Goal: Task Accomplishment & Management: Use online tool/utility

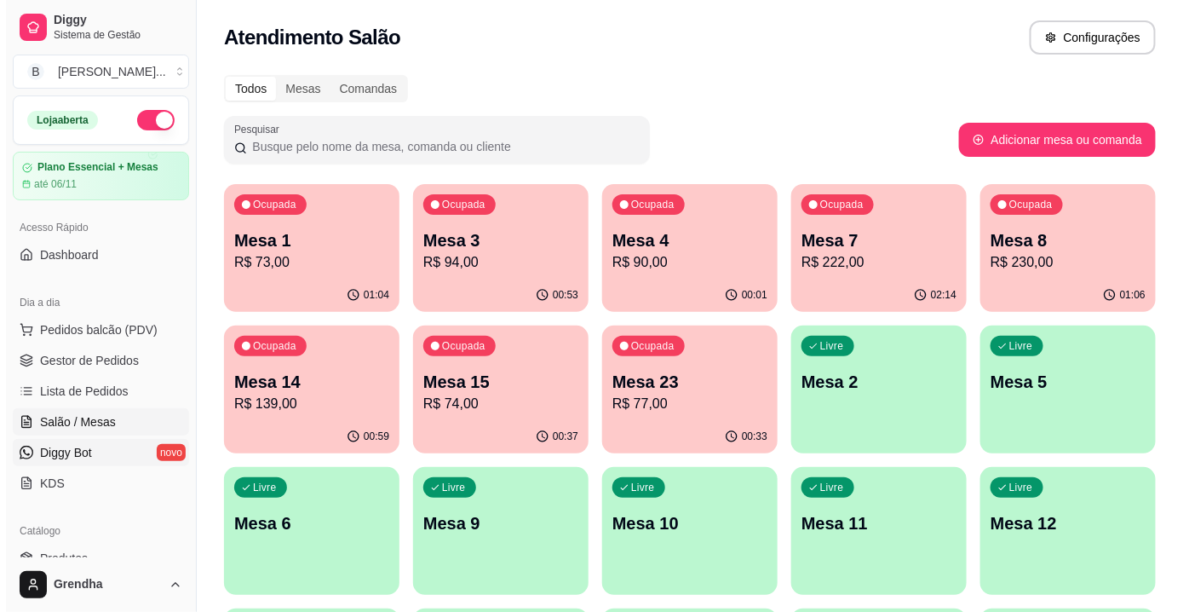
scroll to position [321, 0]
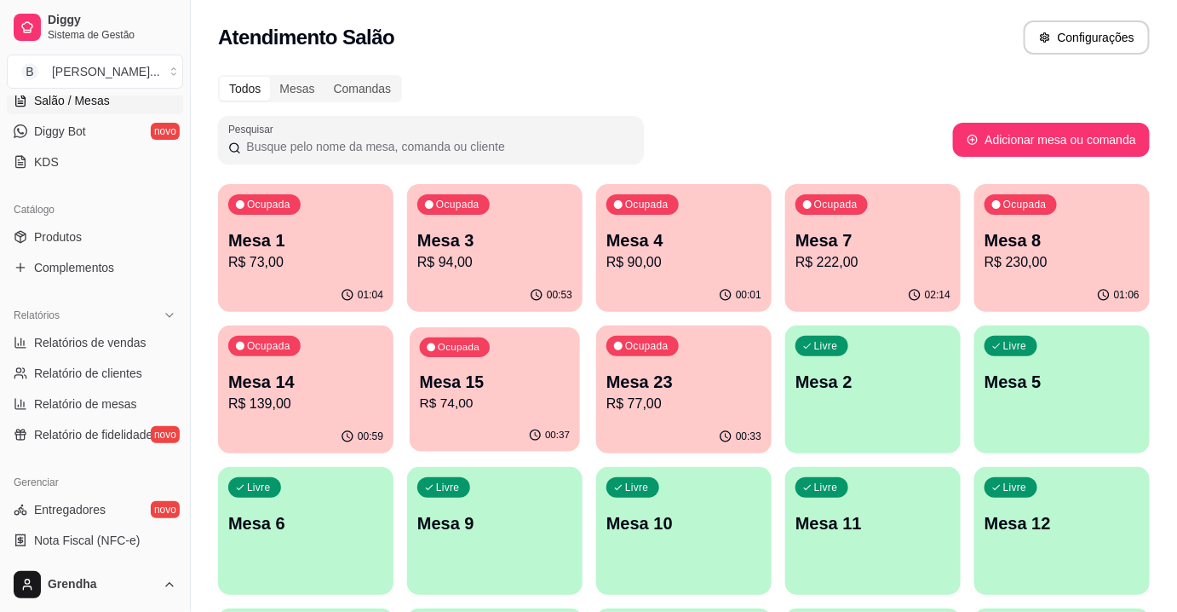
click at [488, 387] on p "Mesa 15" at bounding box center [495, 381] width 151 height 23
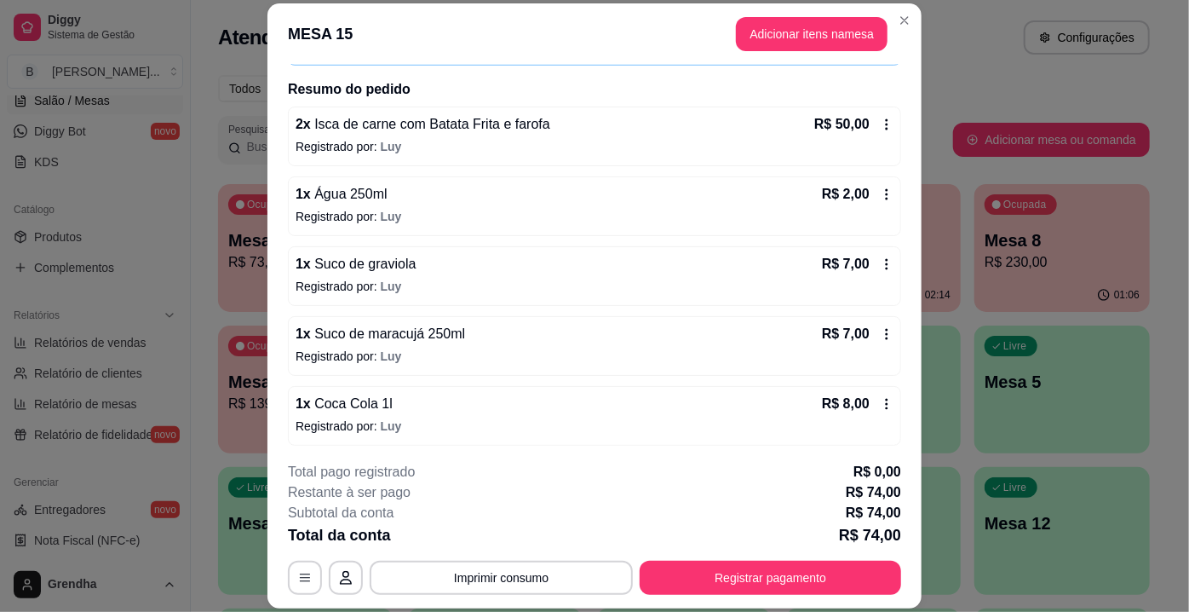
scroll to position [0, 0]
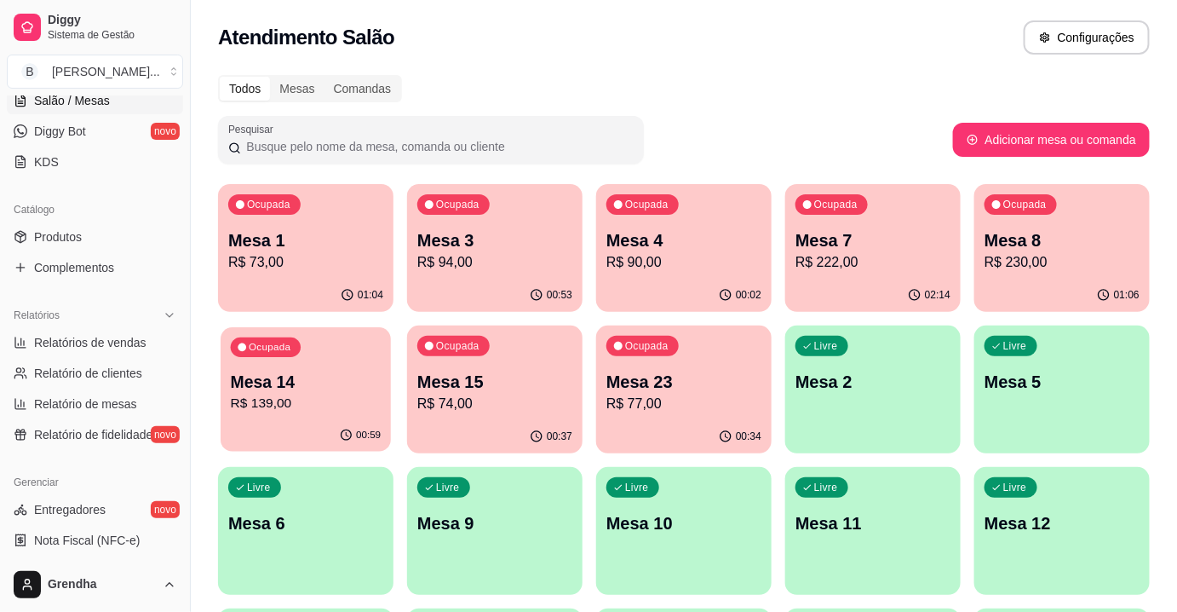
click at [268, 359] on div "Ocupada Mesa 14 R$ 139,00" at bounding box center [306, 373] width 170 height 92
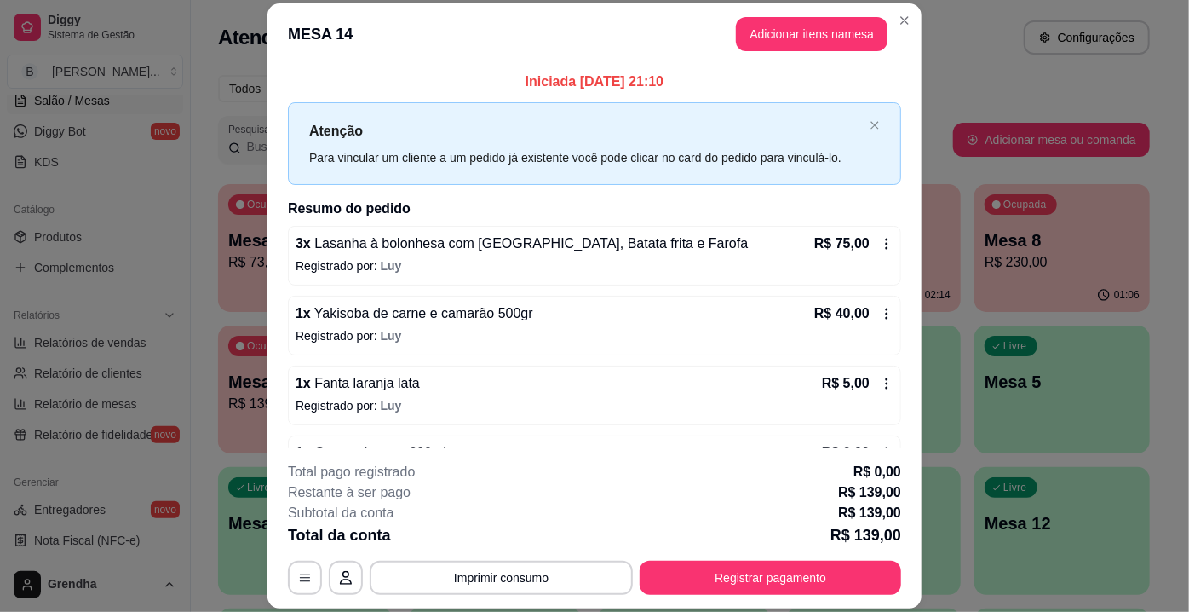
click at [354, 385] on span "Fanta laranja lata" at bounding box center [365, 383] width 109 height 14
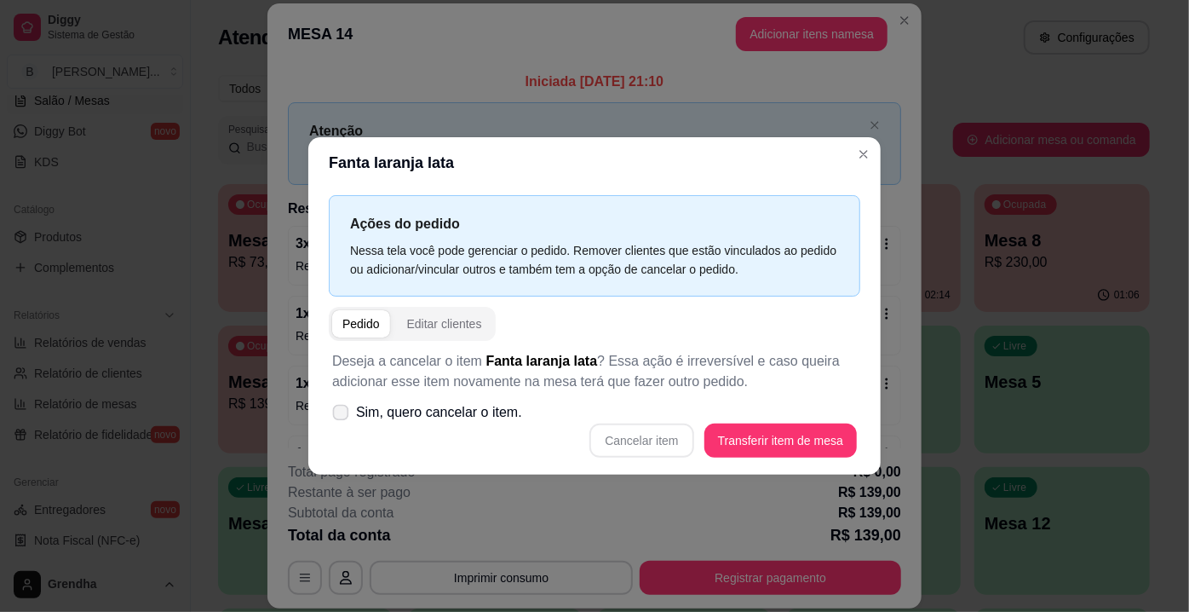
click at [337, 412] on icon at bounding box center [340, 411] width 13 height 9
click at [337, 416] on input "Sim, quero cancelar o item." at bounding box center [336, 421] width 11 height 11
checkbox input "true"
click at [653, 452] on button "Cancelar item" at bounding box center [641, 440] width 101 height 33
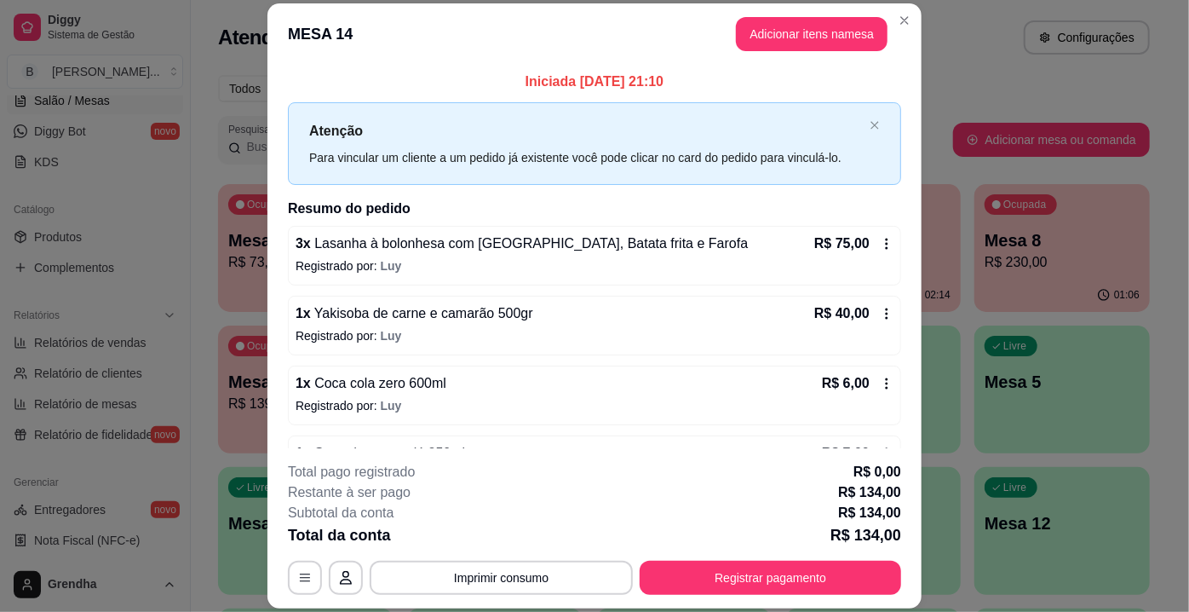
click at [452, 330] on p "Registrado por: Luy" at bounding box center [595, 335] width 598 height 17
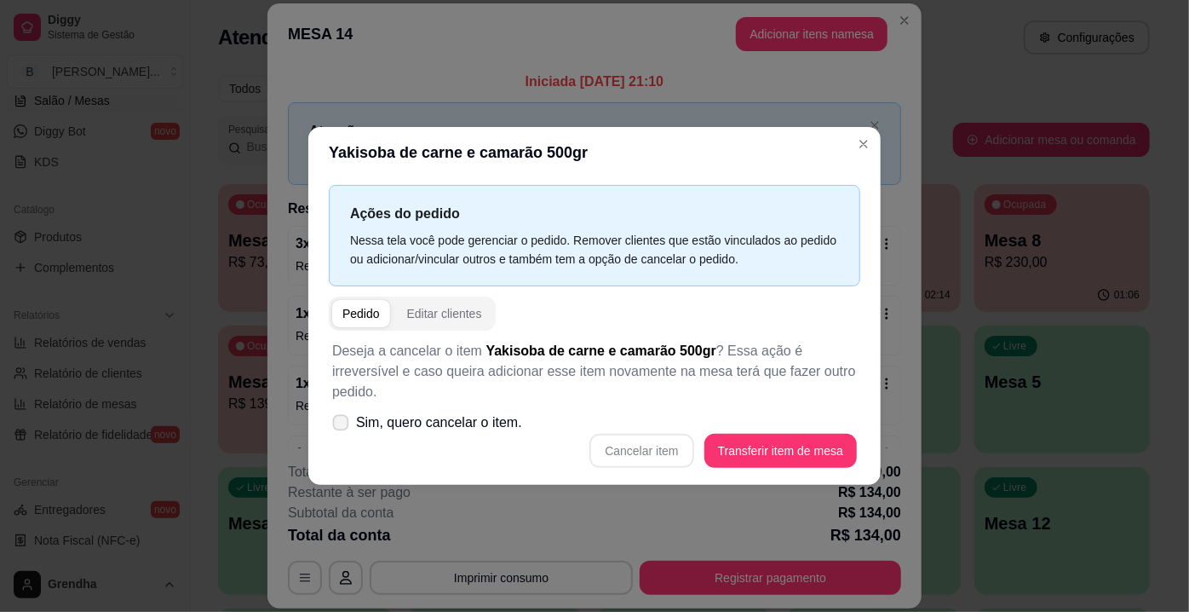
click at [340, 415] on span at bounding box center [341, 423] width 16 height 16
click at [340, 426] on input "Sim, quero cancelar o item." at bounding box center [336, 431] width 11 height 11
checkbox input "true"
click at [623, 434] on button "Cancelar item" at bounding box center [641, 450] width 101 height 33
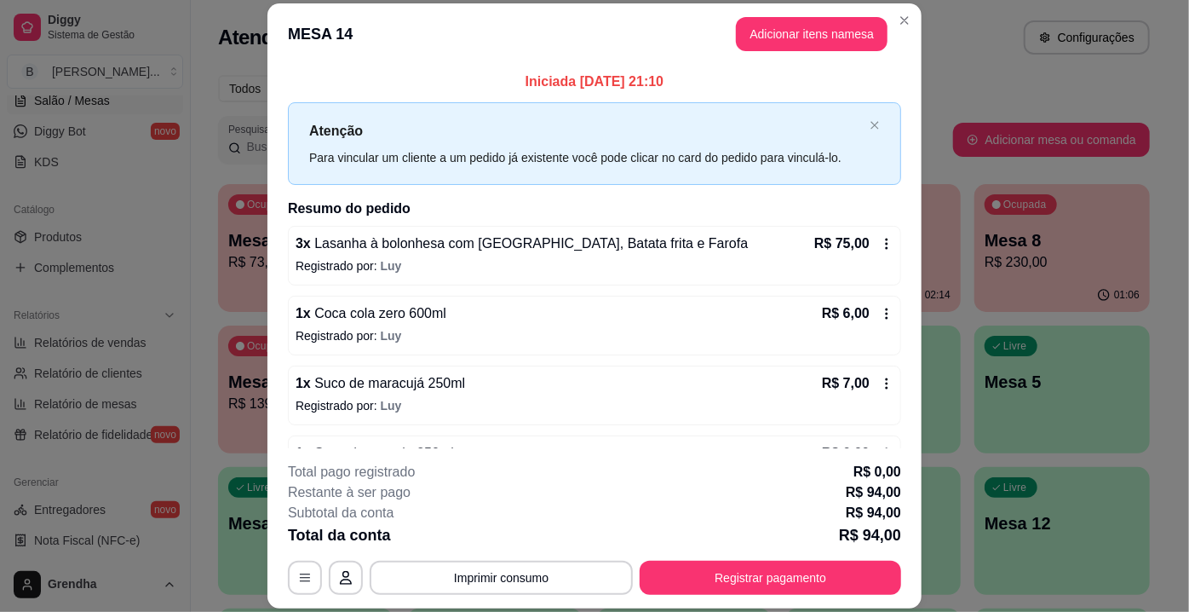
drag, startPoint x: 889, startPoint y: 399, endPoint x: 896, endPoint y: 483, distance: 83.7
click at [896, 483] on section "**********" at bounding box center [594, 306] width 654 height 606
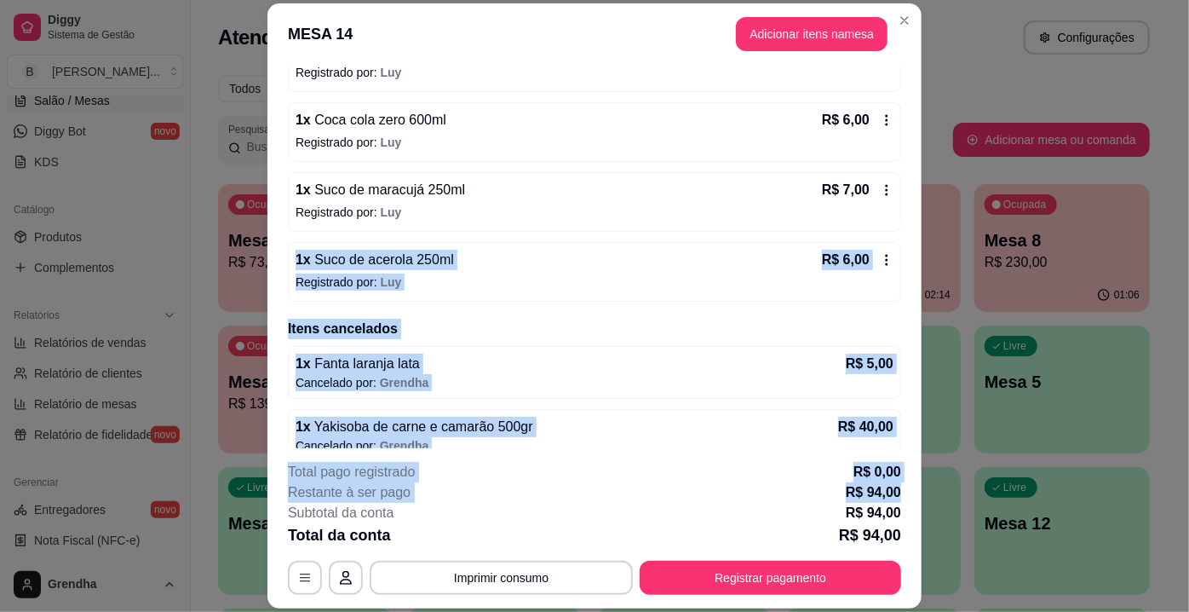
scroll to position [209, 0]
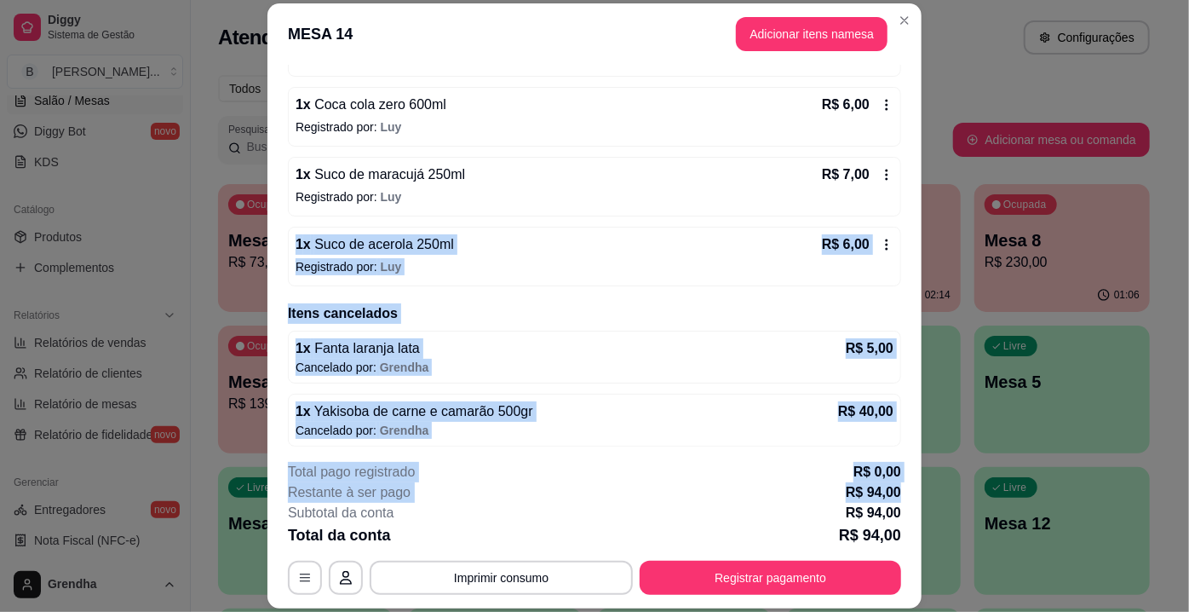
click at [693, 439] on div "1 x Yakisoba de carne e camarão 500gr R$ 40,00 Cancelado por: Grendha" at bounding box center [594, 419] width 613 height 53
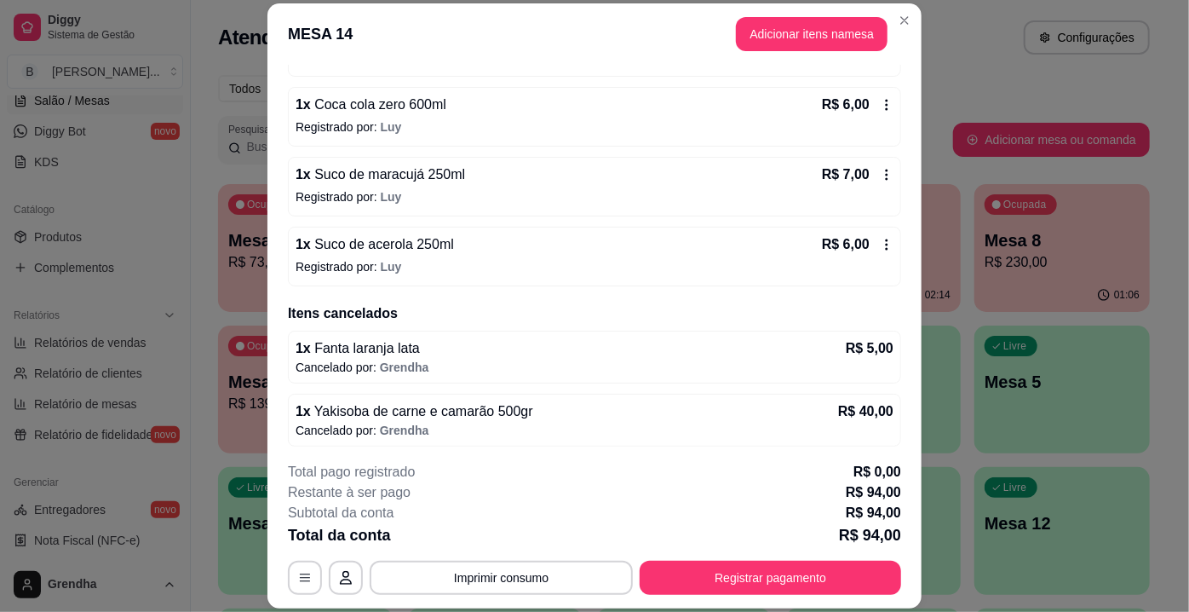
drag, startPoint x: 829, startPoint y: 344, endPoint x: 944, endPoint y: -20, distance: 382.2
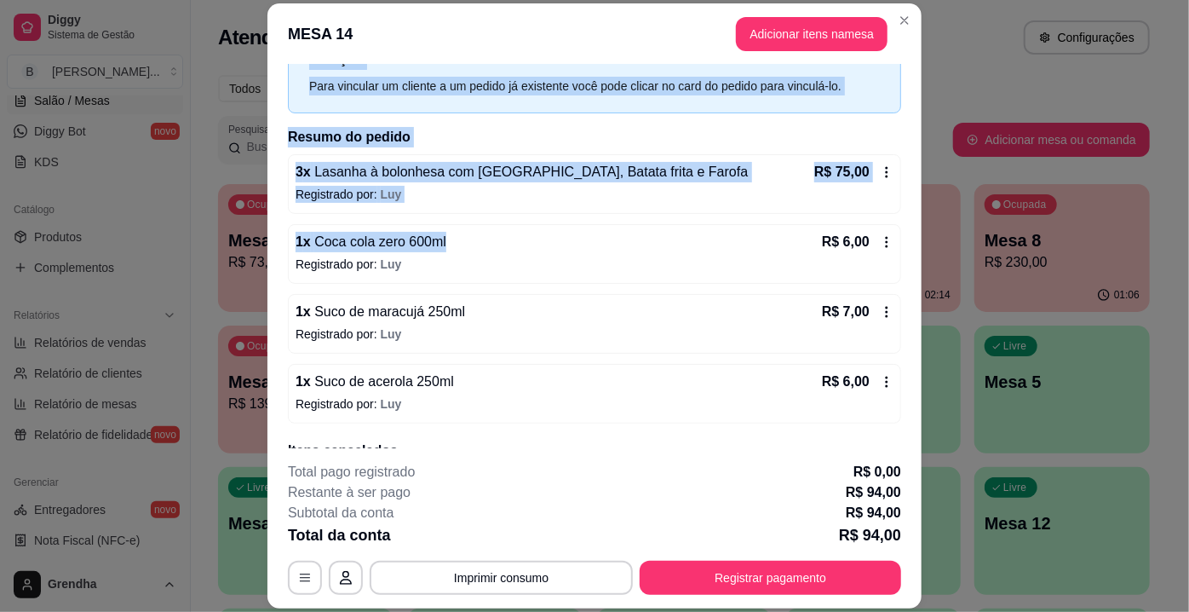
scroll to position [0, 0]
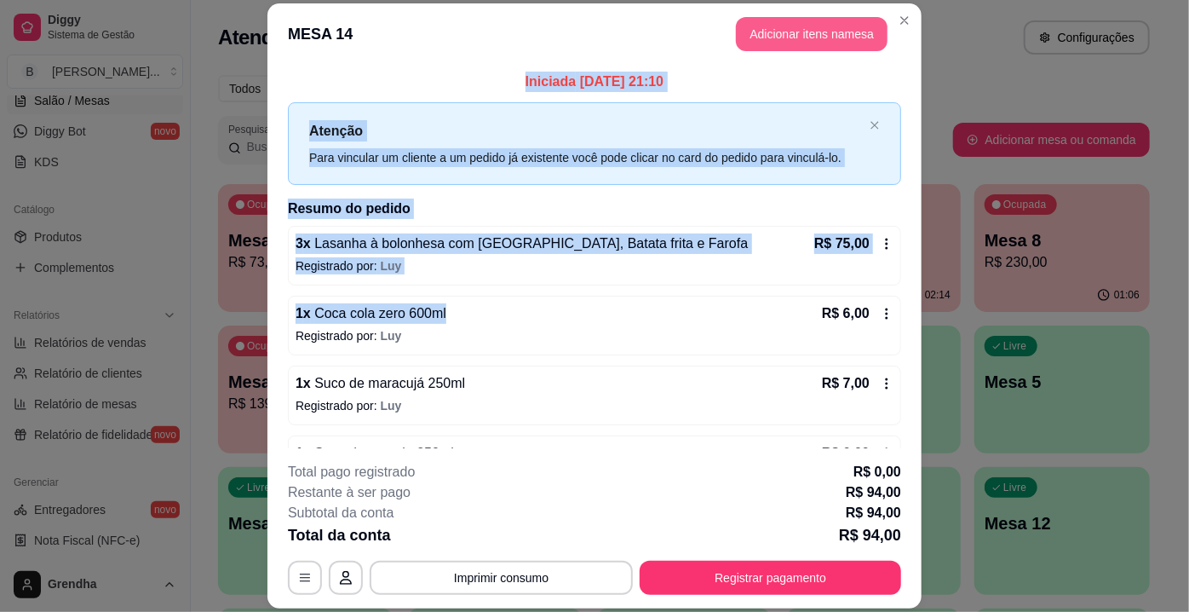
drag, startPoint x: 944, startPoint y: -20, endPoint x: 796, endPoint y: 24, distance: 153.9
click at [796, 24] on section "**********" at bounding box center [594, 306] width 654 height 606
click at [796, 24] on button "Adicionar itens na mesa" at bounding box center [812, 34] width 152 height 34
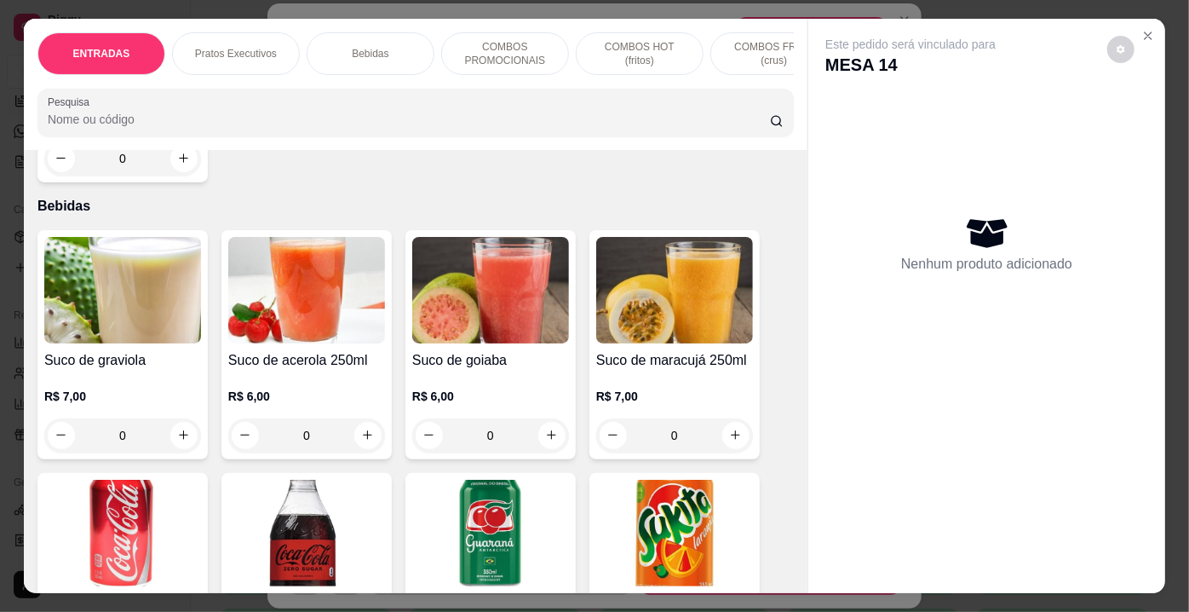
scroll to position [1765, 0]
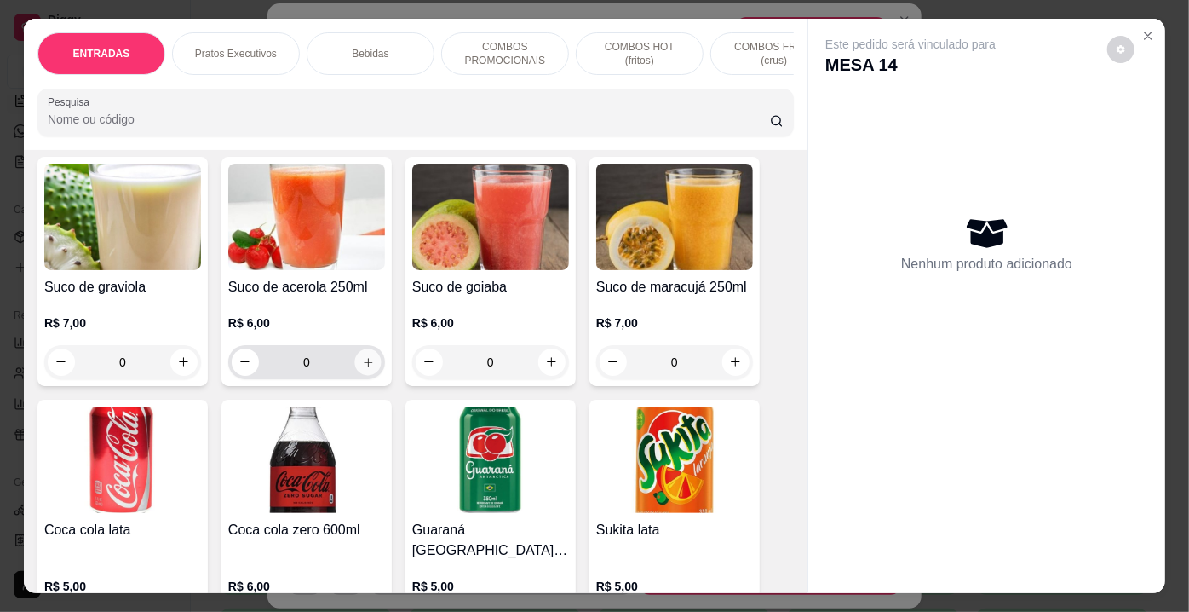
click at [362, 365] on icon "increase-product-quantity" at bounding box center [368, 361] width 13 height 13
type input "1"
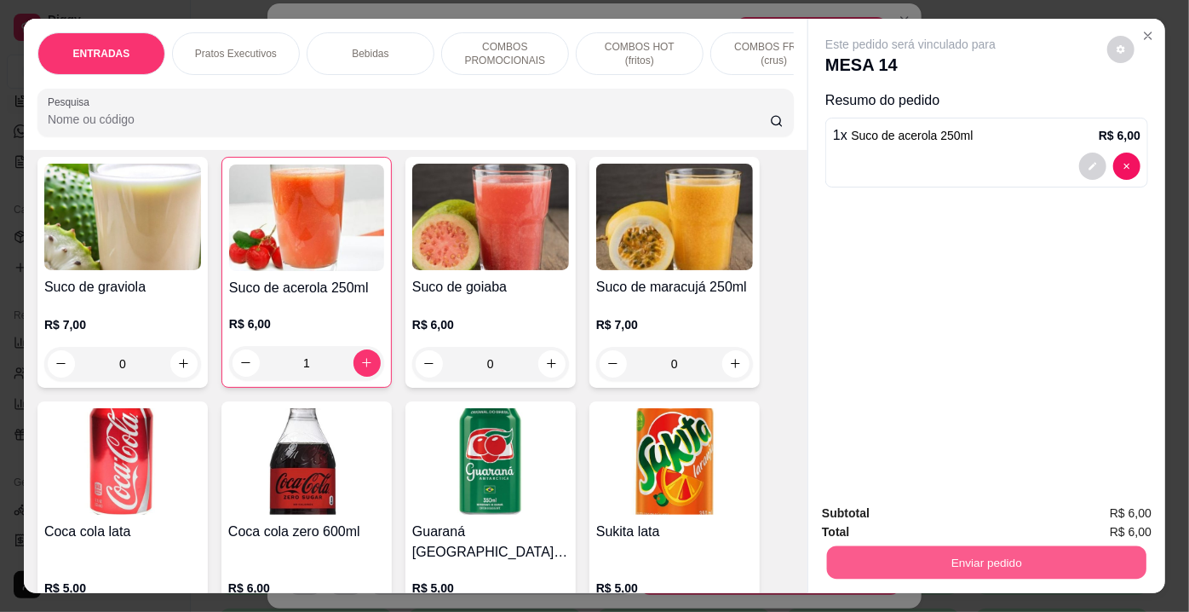
click at [948, 566] on button "Enviar pedido" at bounding box center [986, 562] width 319 height 33
click at [1096, 516] on button "Enviar pedido" at bounding box center [1108, 515] width 94 height 32
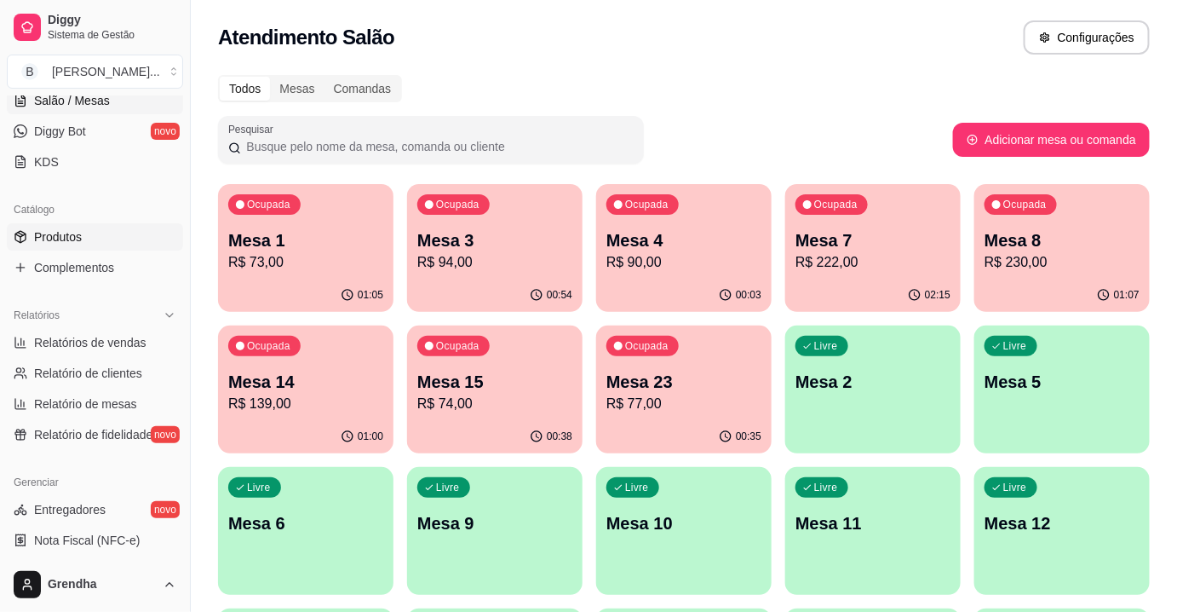
click at [38, 230] on span "Produtos" at bounding box center [58, 236] width 48 height 17
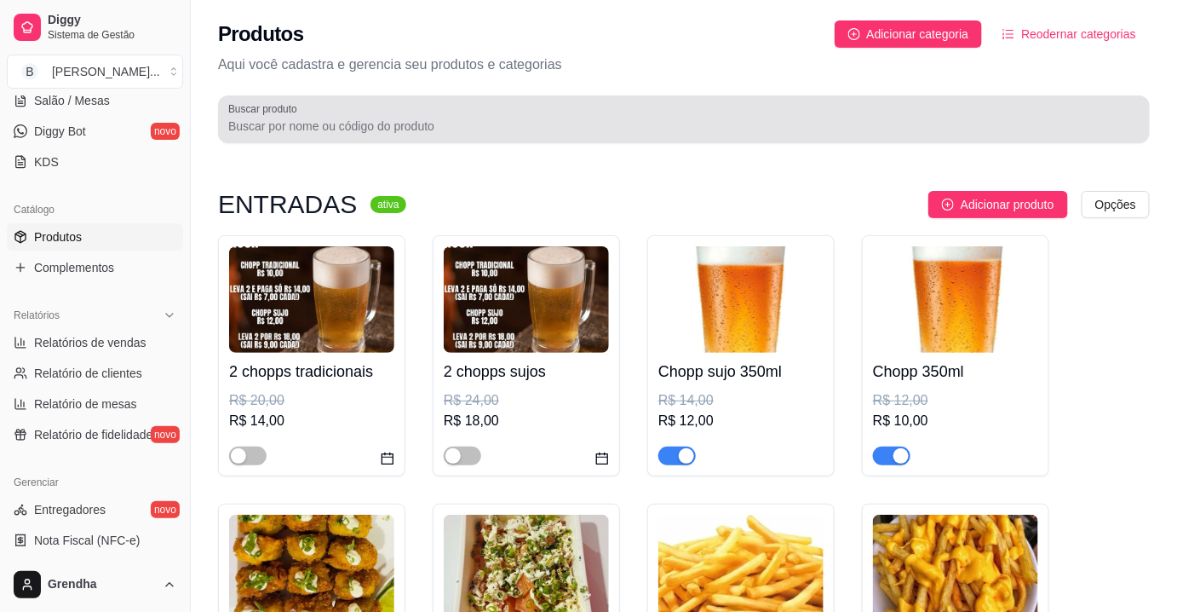
click at [394, 103] on div at bounding box center [683, 119] width 911 height 34
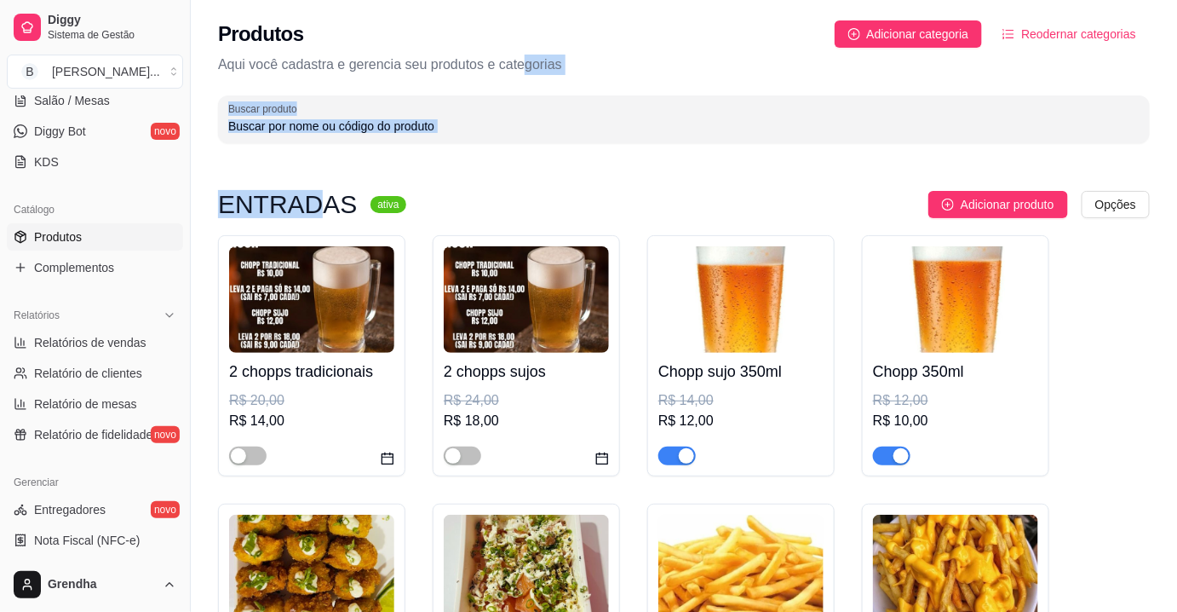
drag, startPoint x: 516, startPoint y: 61, endPoint x: 313, endPoint y: 161, distance: 225.9
click at [36, 14] on div at bounding box center [27, 27] width 27 height 27
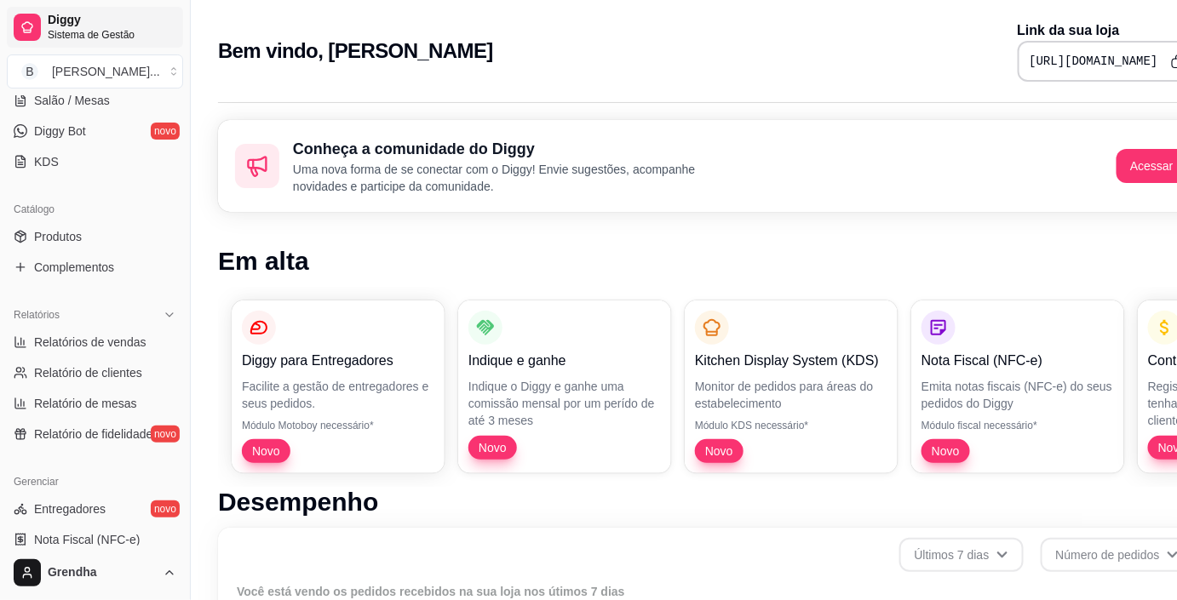
click at [36, 14] on div at bounding box center [27, 27] width 27 height 27
click at [84, 103] on span "Salão / Mesas" at bounding box center [72, 100] width 76 height 17
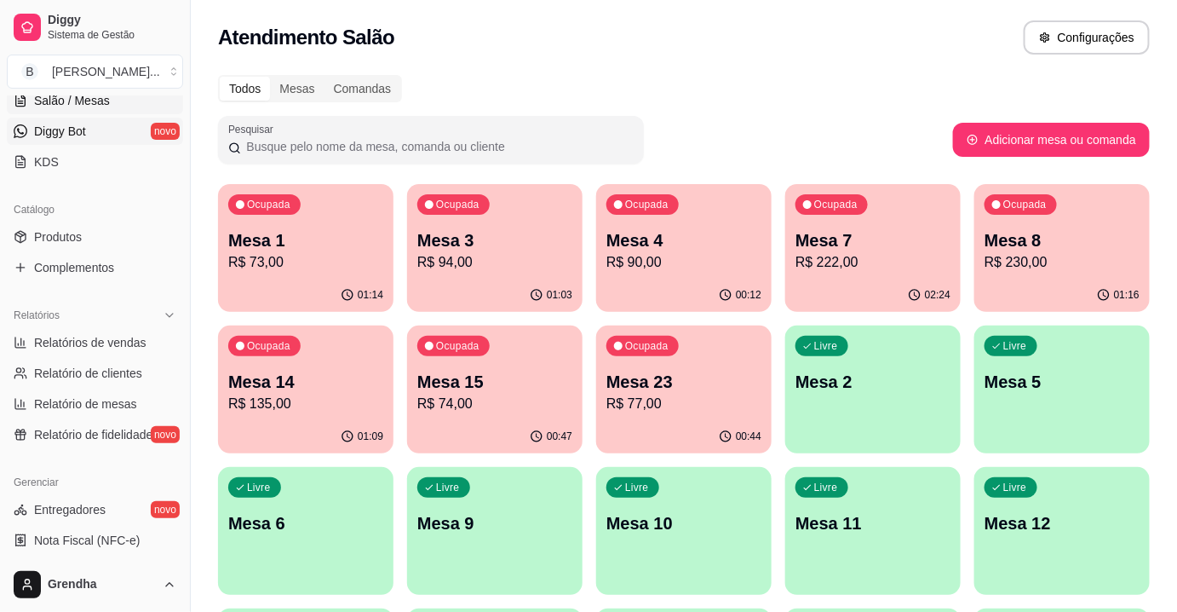
click at [136, 121] on link "Diggy Bot novo" at bounding box center [95, 131] width 176 height 27
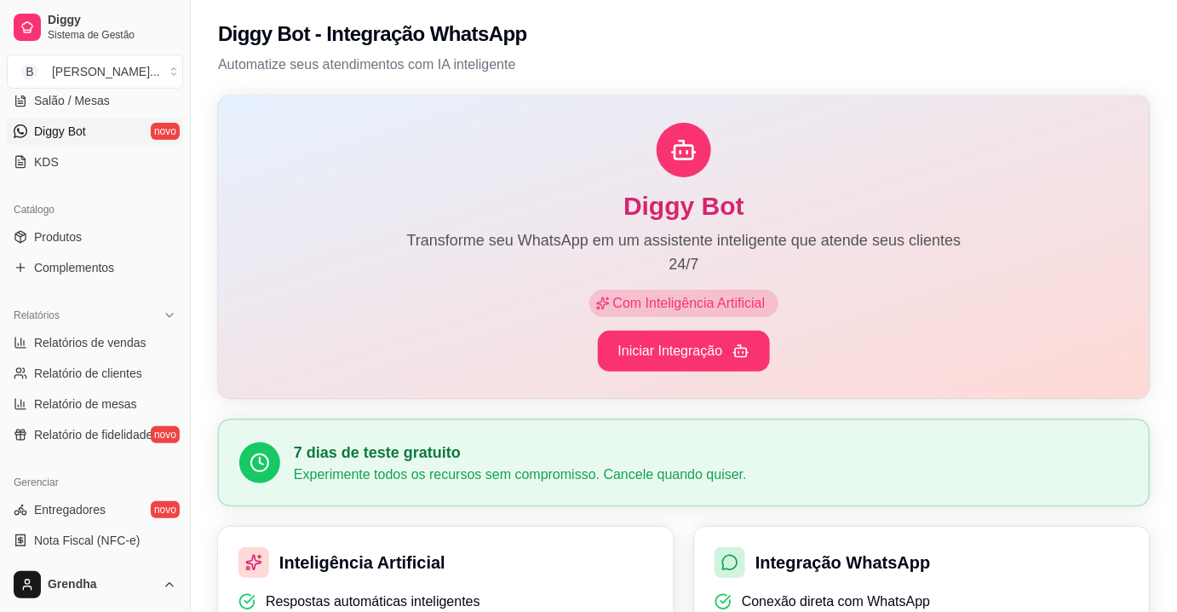
click at [136, 121] on link "Diggy Bot novo" at bounding box center [95, 131] width 176 height 27
click at [90, 106] on span "Salão / Mesas" at bounding box center [72, 100] width 76 height 17
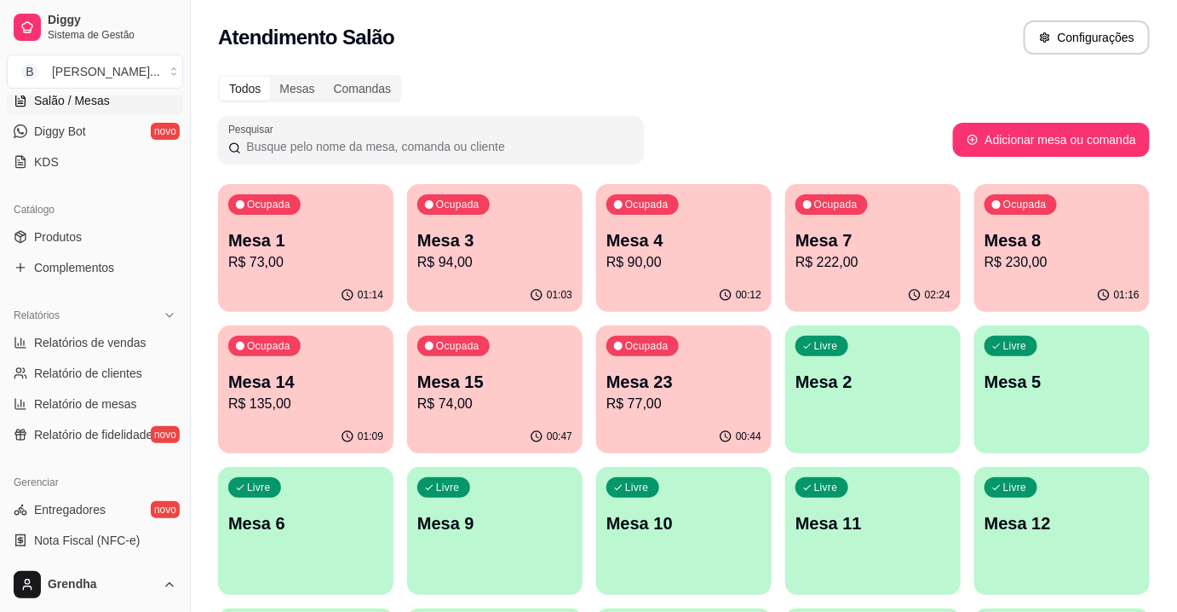
click at [882, 425] on div "Livre Mesa 2" at bounding box center [872, 378] width 175 height 107
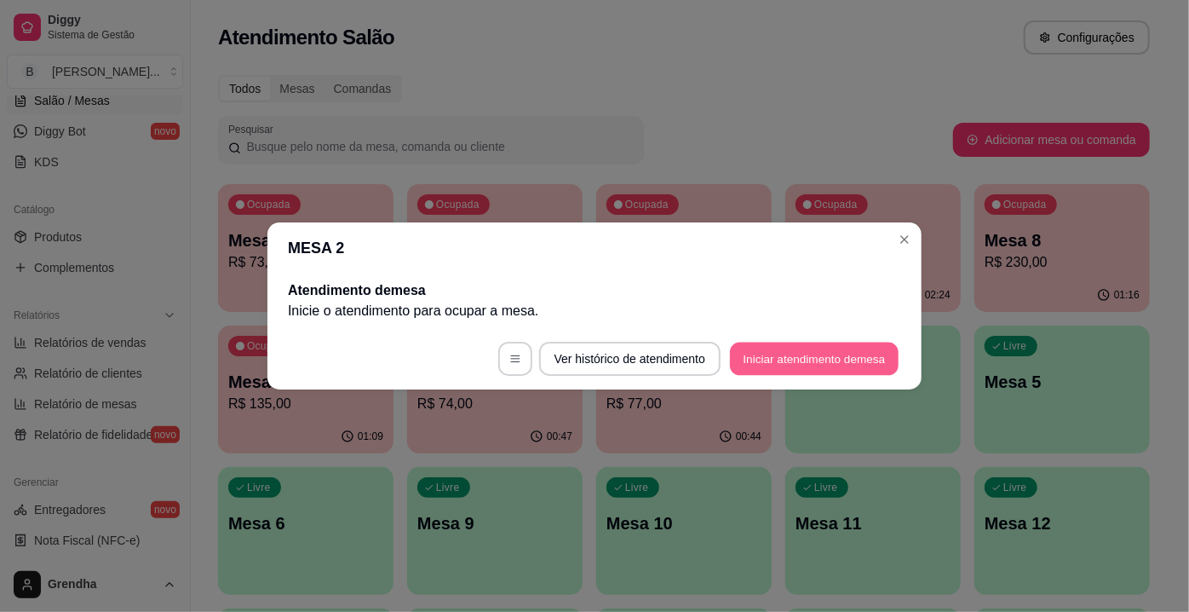
click at [831, 366] on button "Iniciar atendimento de mesa" at bounding box center [814, 358] width 169 height 33
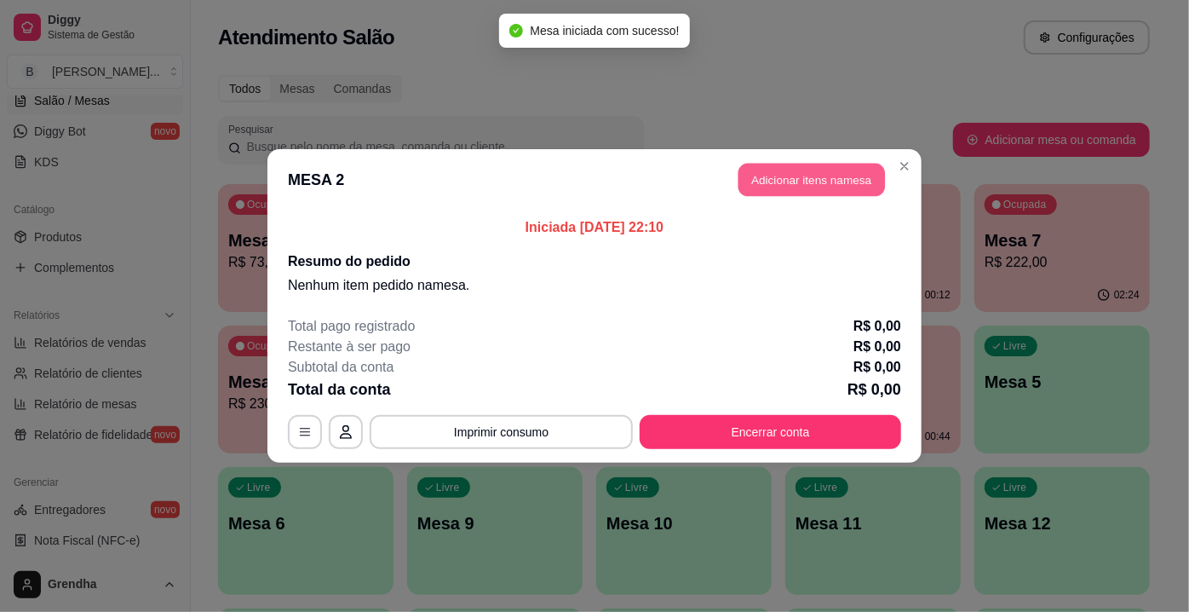
click at [830, 179] on button "Adicionar itens na mesa" at bounding box center [811, 180] width 146 height 33
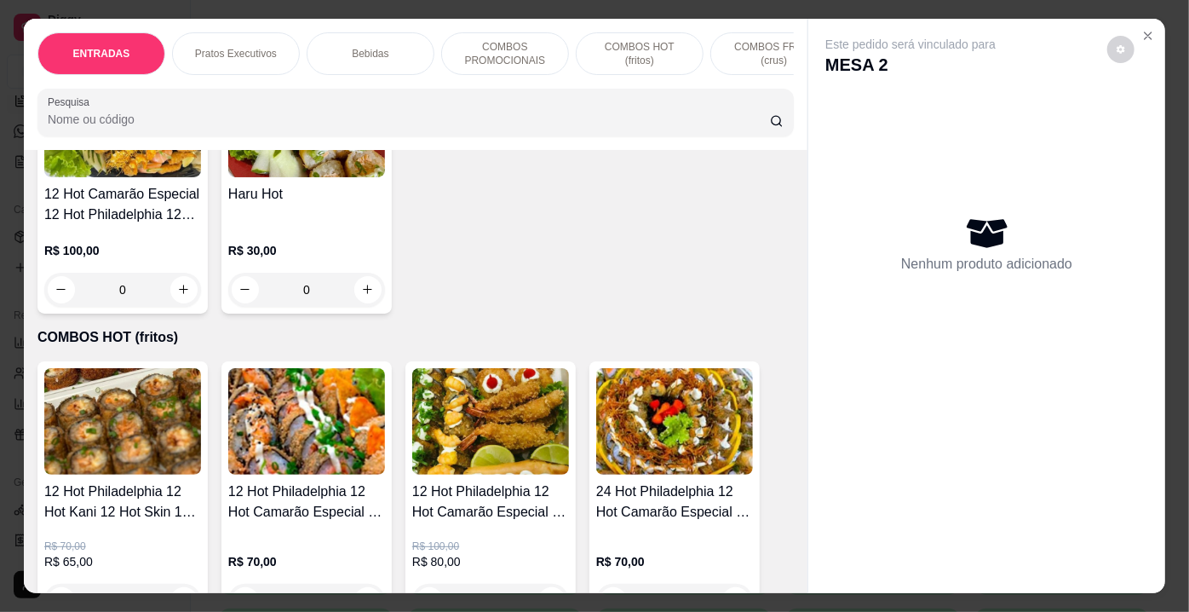
scroll to position [4678, 0]
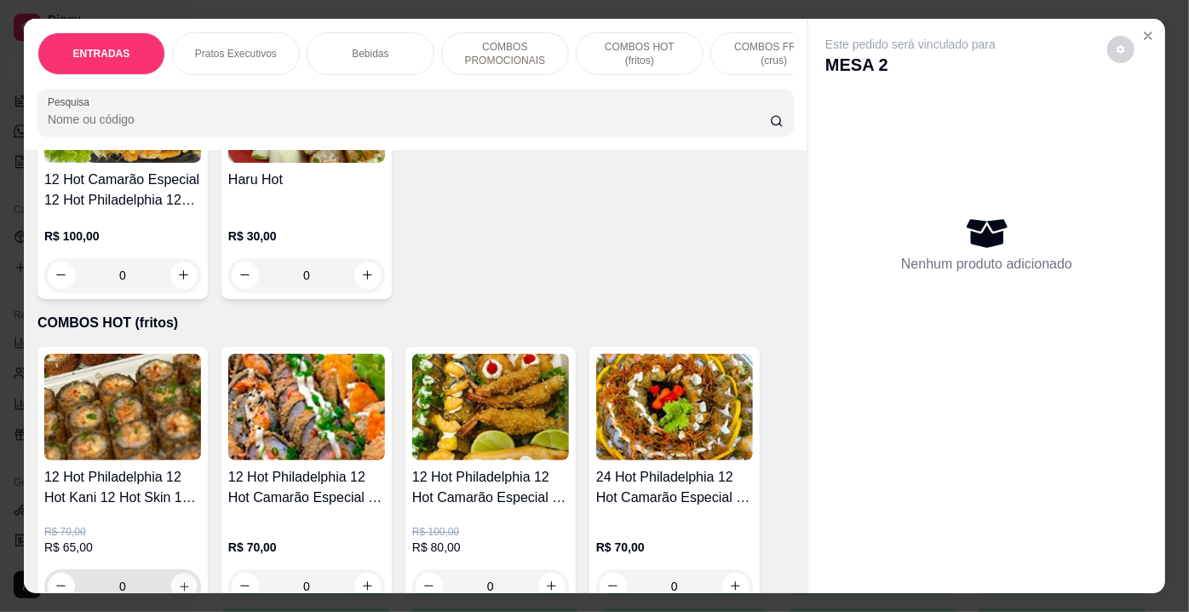
click at [178, 579] on icon "increase-product-quantity" at bounding box center [184, 585] width 13 height 13
type input "1"
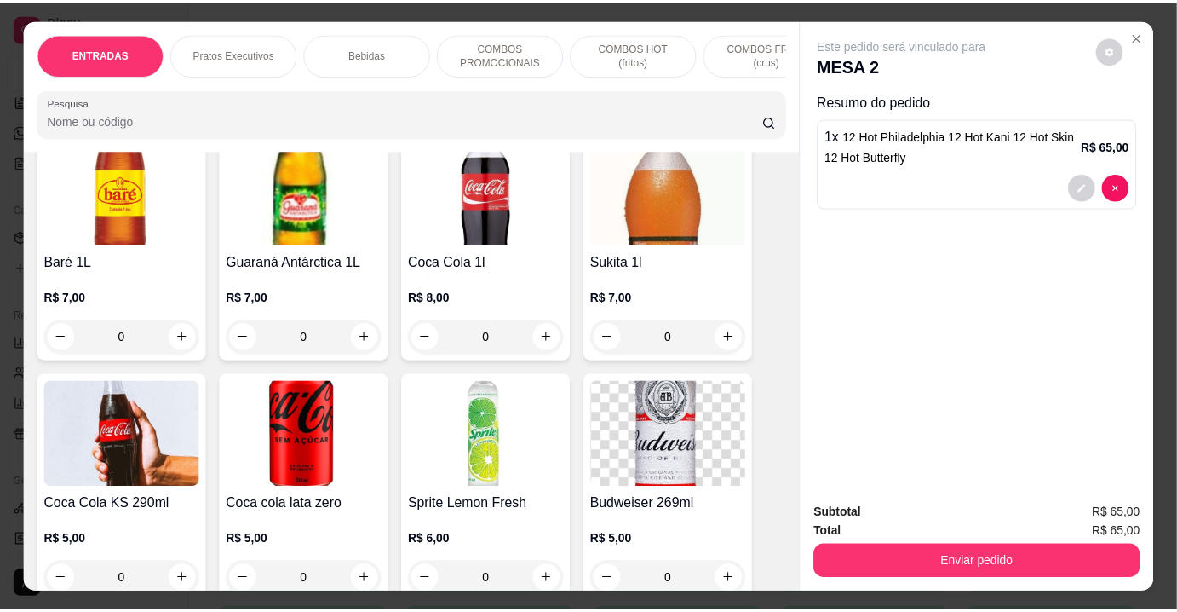
scroll to position [2576, 0]
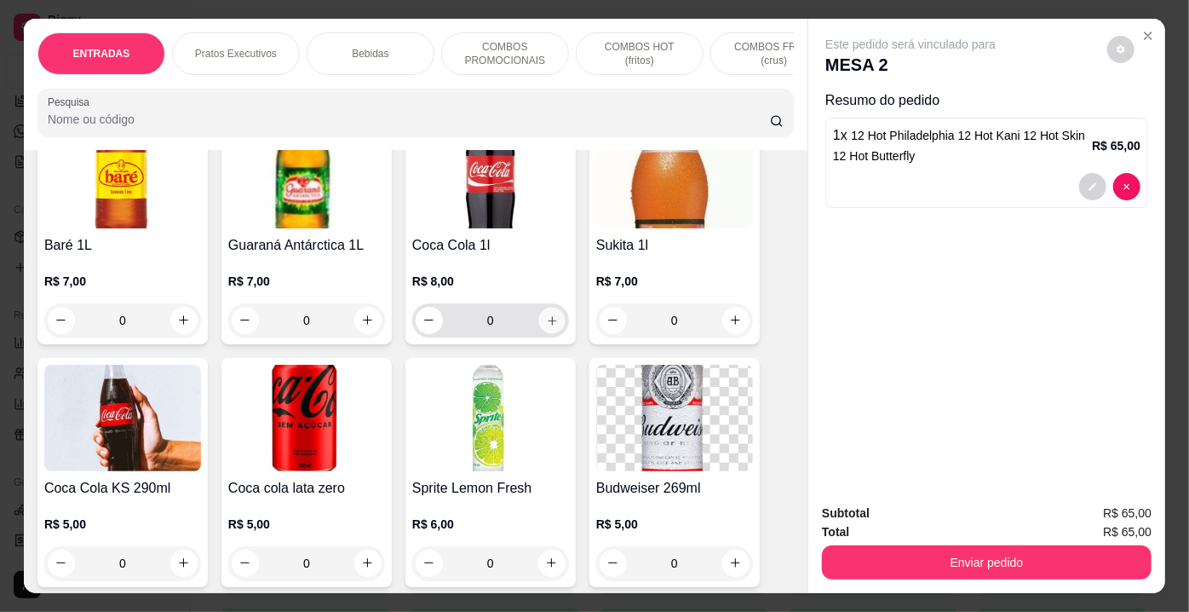
click at [546, 313] on icon "increase-product-quantity" at bounding box center [552, 319] width 13 height 13
type input "1"
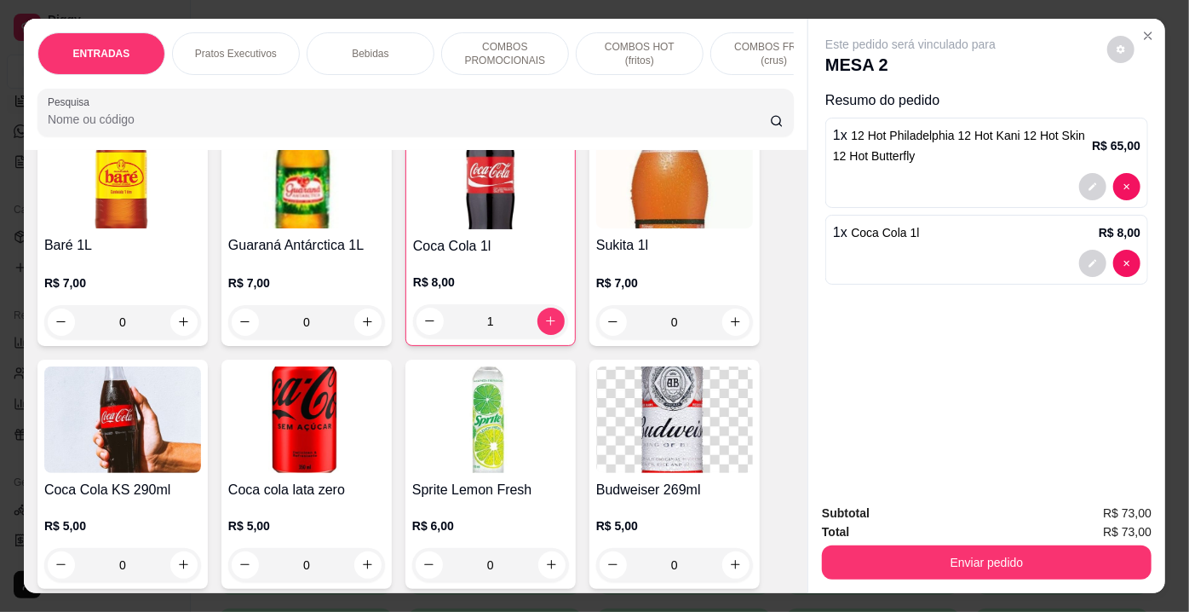
click at [848, 515] on span "Subtotal" at bounding box center [846, 512] width 48 height 19
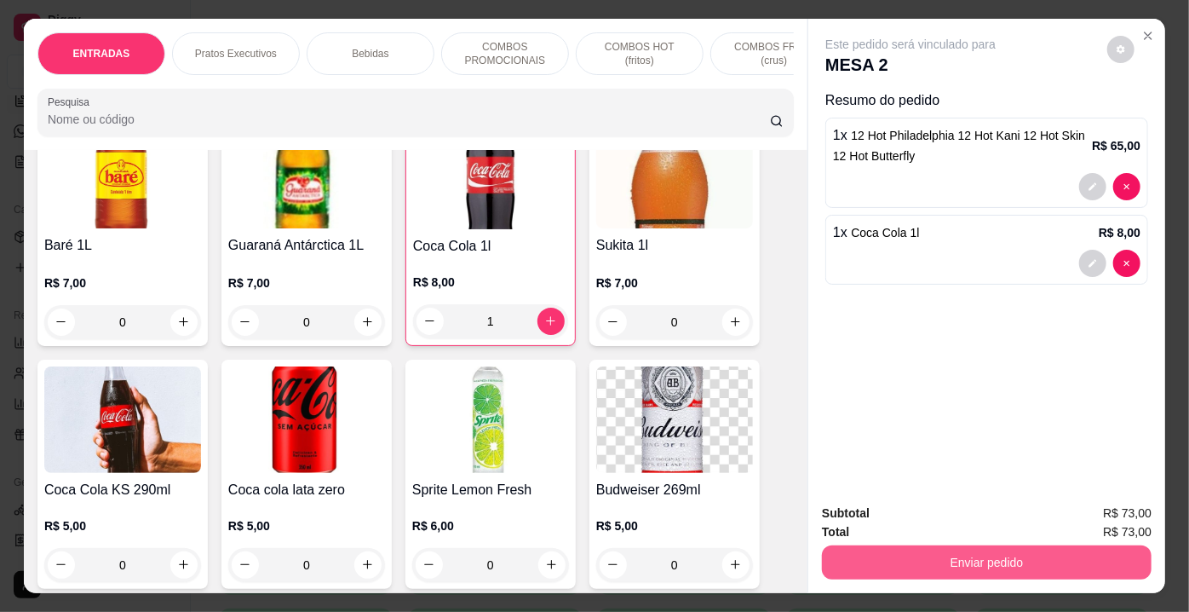
click at [870, 557] on button "Enviar pedido" at bounding box center [987, 562] width 330 height 34
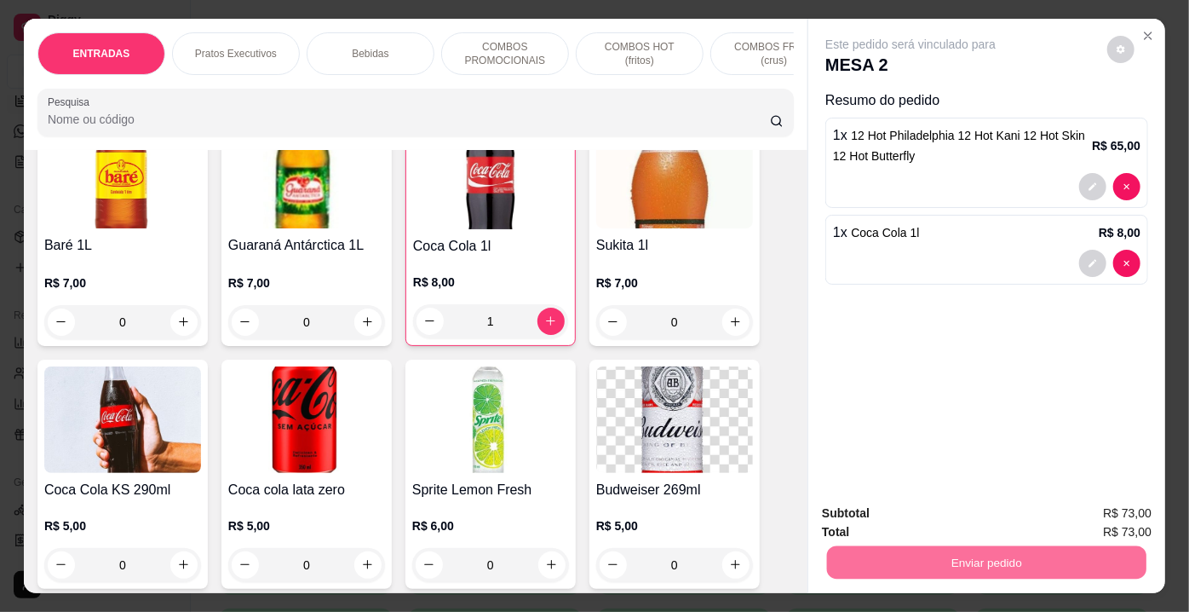
click at [1124, 512] on button "Enviar pedido" at bounding box center [1108, 515] width 94 height 32
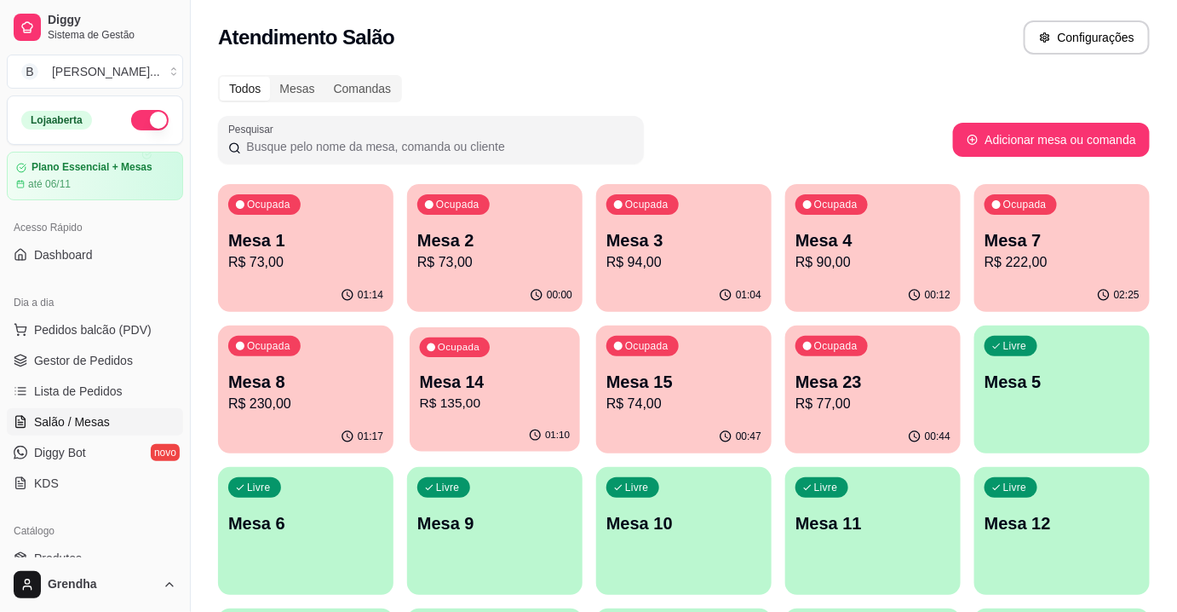
click at [474, 387] on p "Mesa 14" at bounding box center [495, 381] width 151 height 23
click at [303, 403] on p "R$ 230,00" at bounding box center [305, 403] width 155 height 20
click at [624, 393] on p "R$ 74,00" at bounding box center [684, 403] width 151 height 20
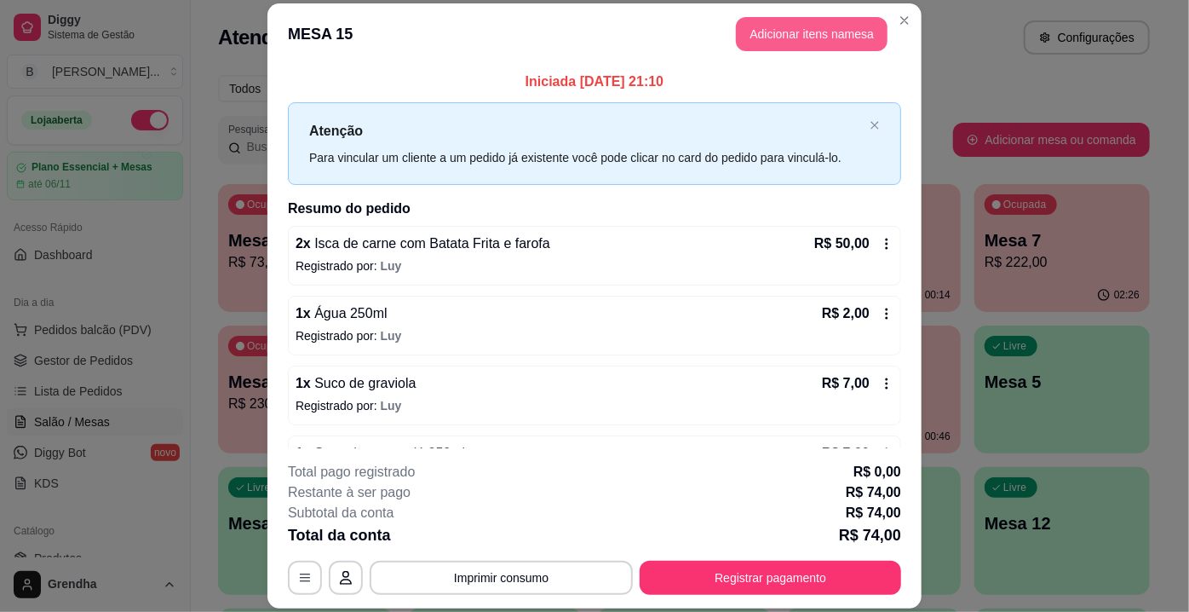
click at [772, 42] on button "Adicionar itens na mesa" at bounding box center [812, 34] width 152 height 34
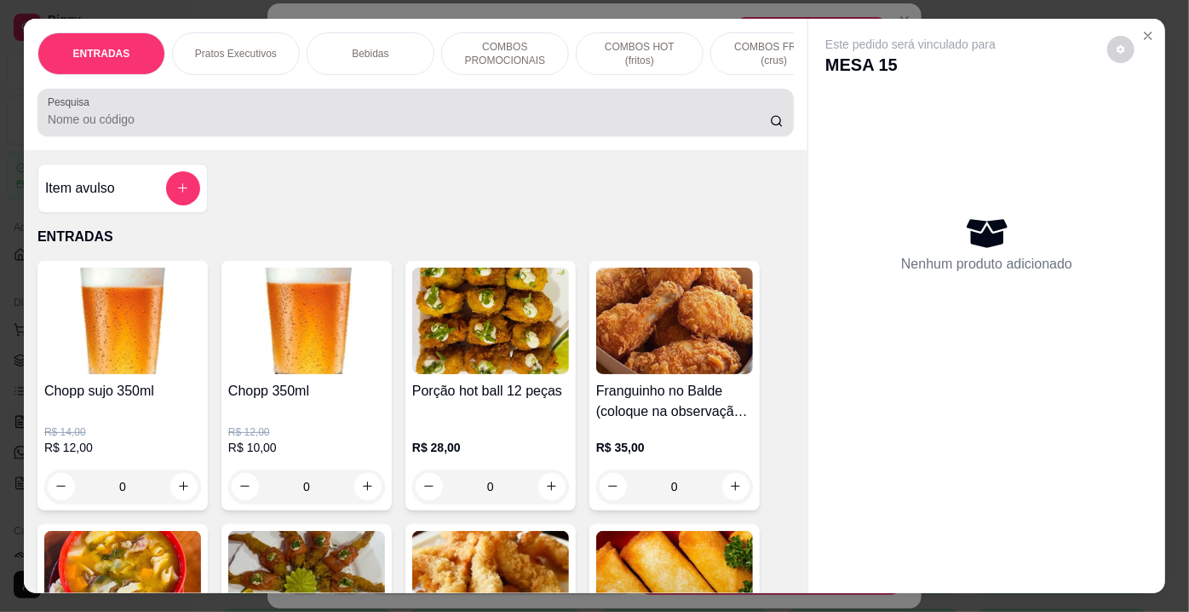
click at [363, 128] on input "Pesquisa" at bounding box center [409, 119] width 722 height 17
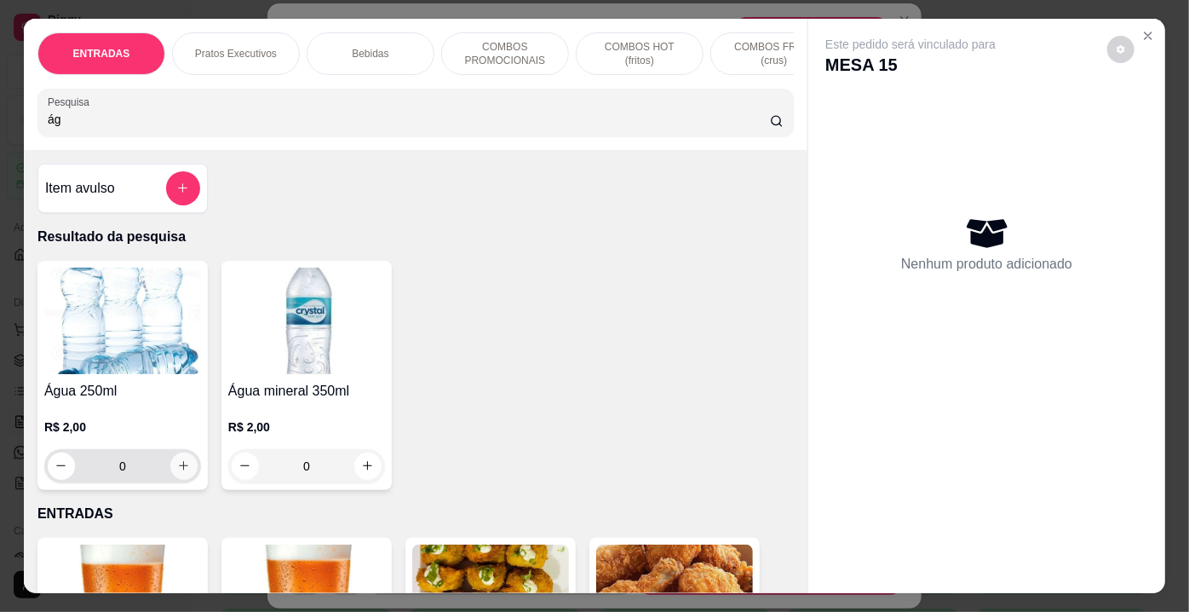
type input "ág"
click at [179, 465] on icon "increase-product-quantity" at bounding box center [183, 465] width 13 height 13
type input "1"
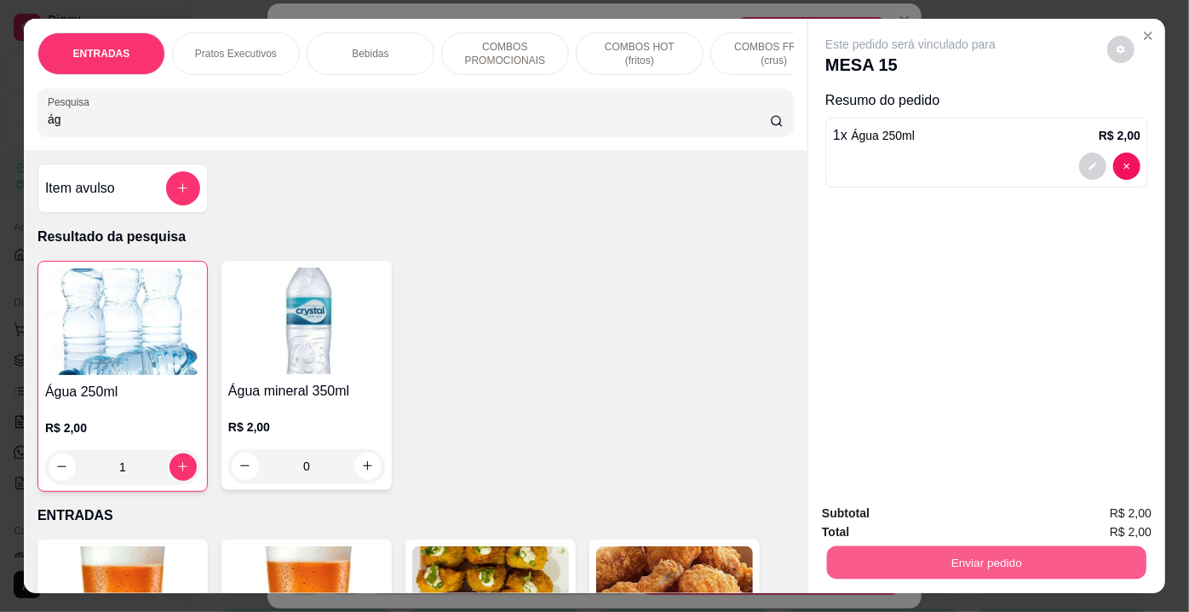
click at [845, 562] on button "Enviar pedido" at bounding box center [986, 562] width 319 height 33
click at [1097, 513] on button "Enviar pedido" at bounding box center [1108, 515] width 96 height 32
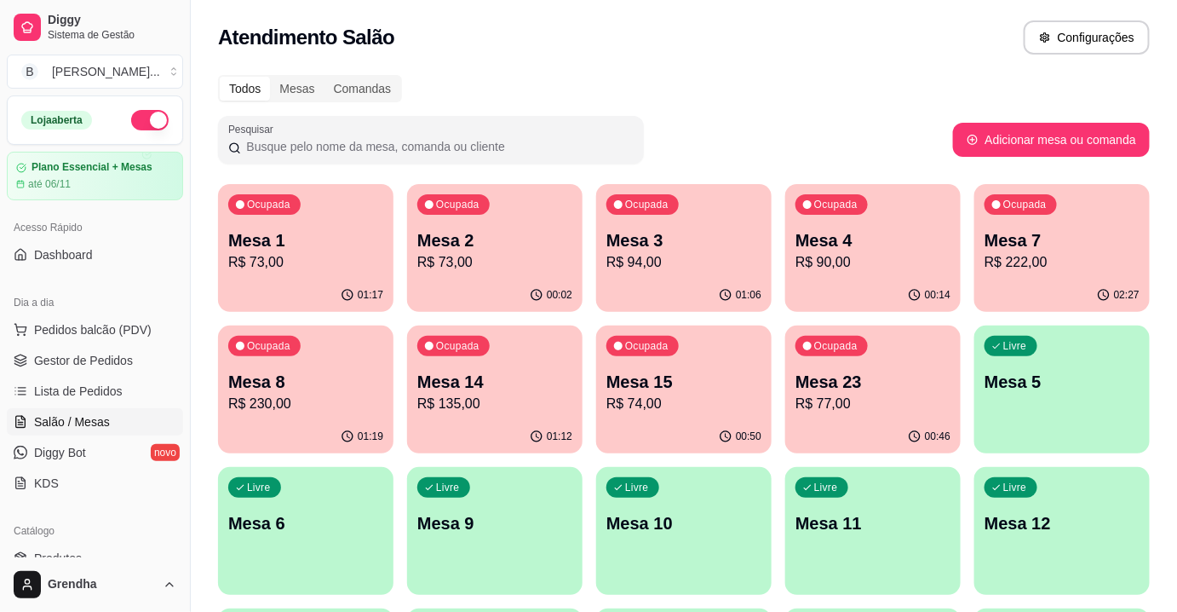
click at [447, 378] on p "Mesa 14" at bounding box center [494, 382] width 155 height 24
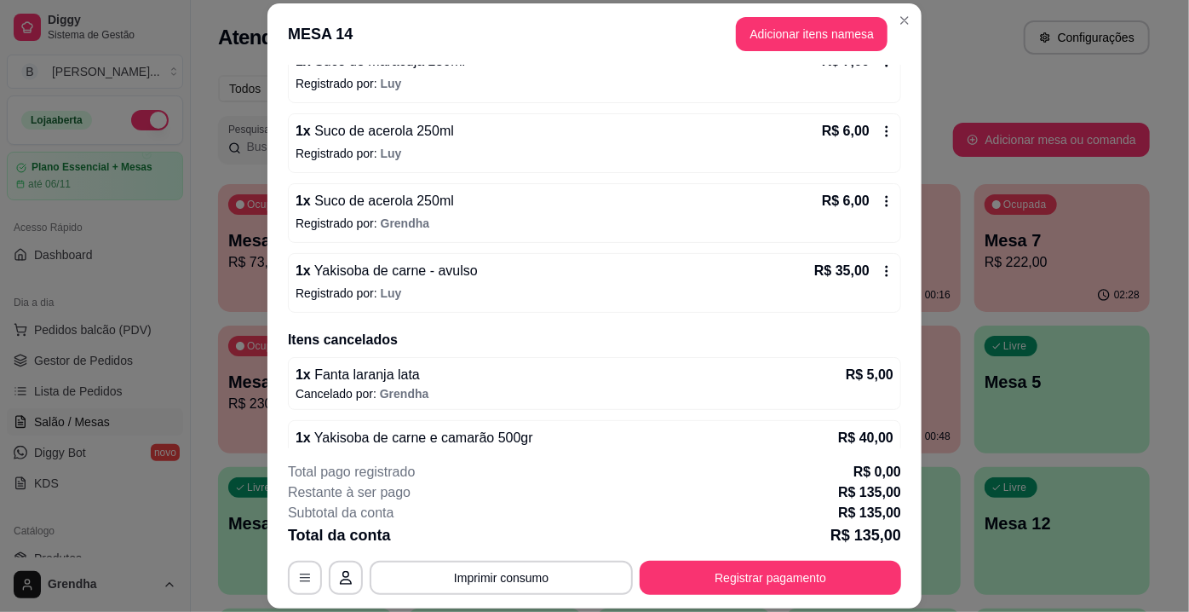
scroll to position [342, 0]
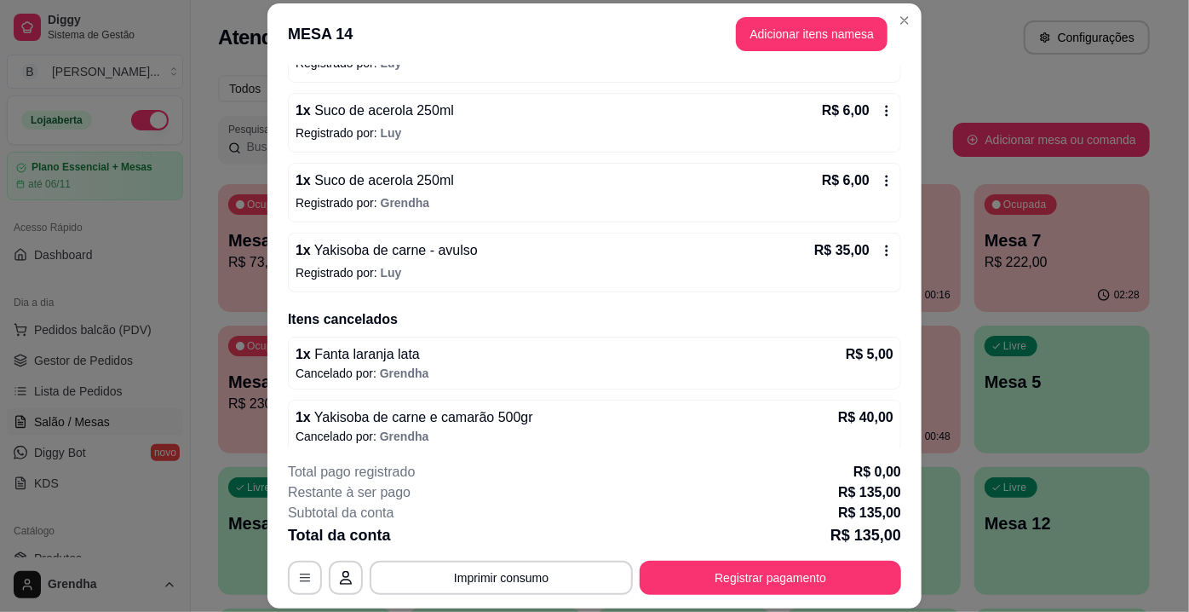
click at [880, 181] on icon at bounding box center [887, 181] width 14 height 14
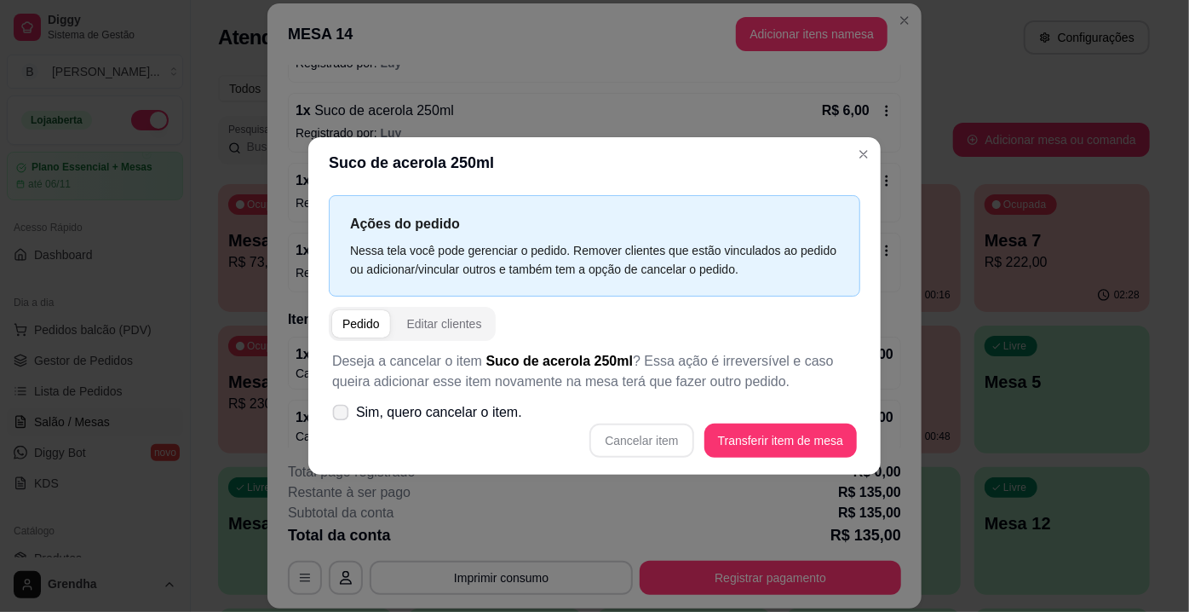
click at [329, 412] on label "Sim, quero cancelar o item." at bounding box center [427, 412] width 204 height 34
click at [331, 416] on input "Sim, quero cancelar o item." at bounding box center [336, 421] width 11 height 11
checkbox input "true"
click at [668, 445] on button "Cancelar item" at bounding box center [641, 440] width 101 height 33
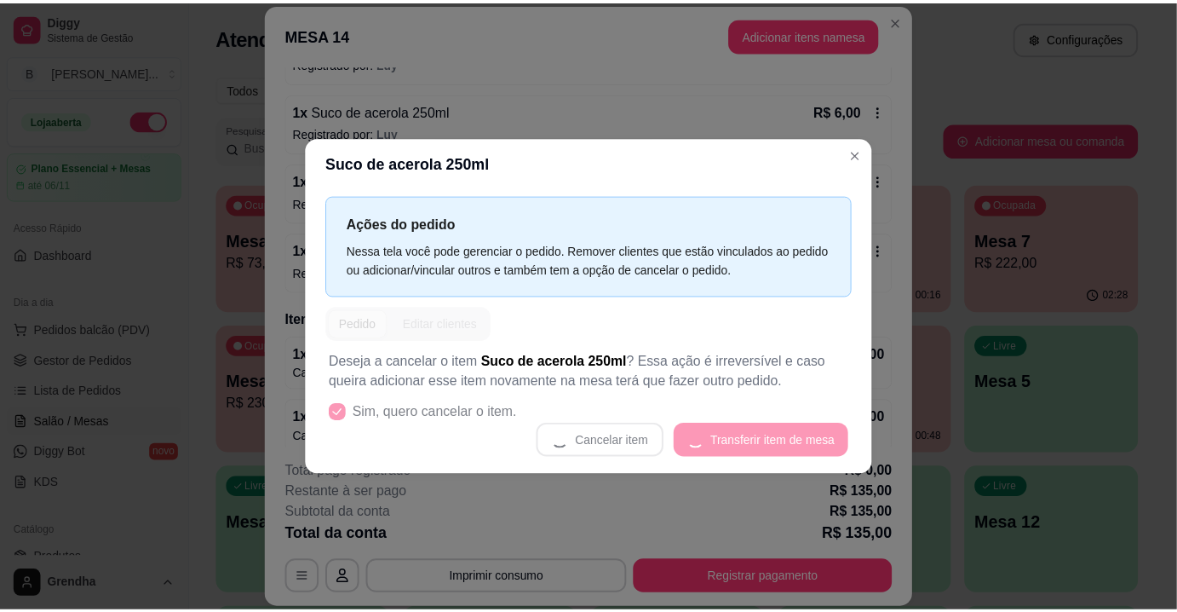
scroll to position [341, 0]
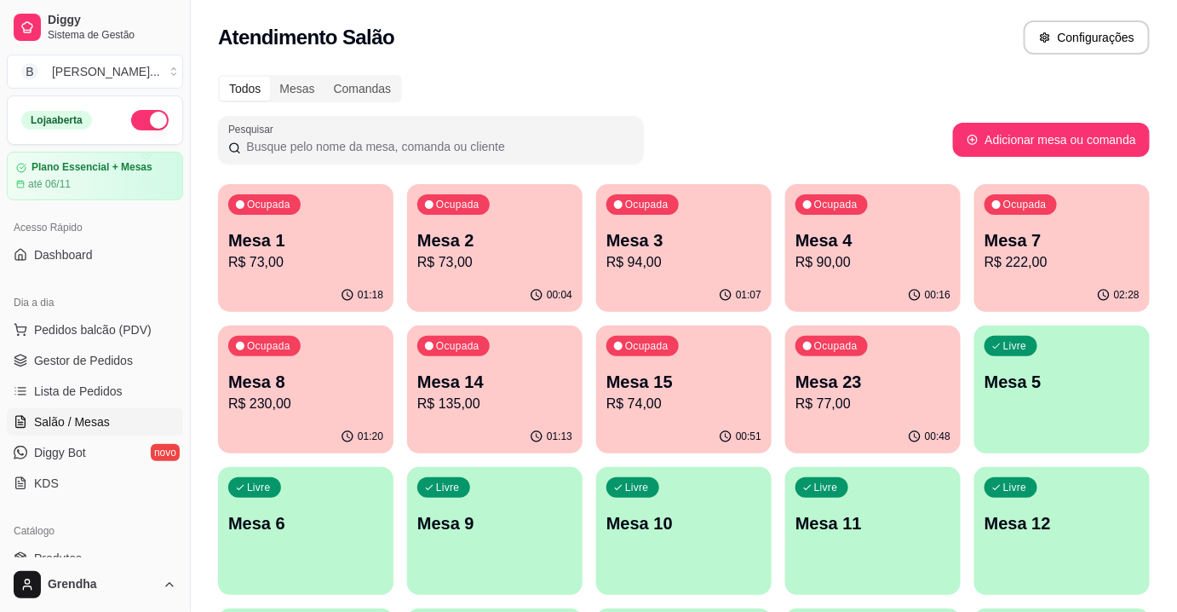
click at [958, 46] on div "Atendimento Salão Configurações" at bounding box center [684, 37] width 932 height 34
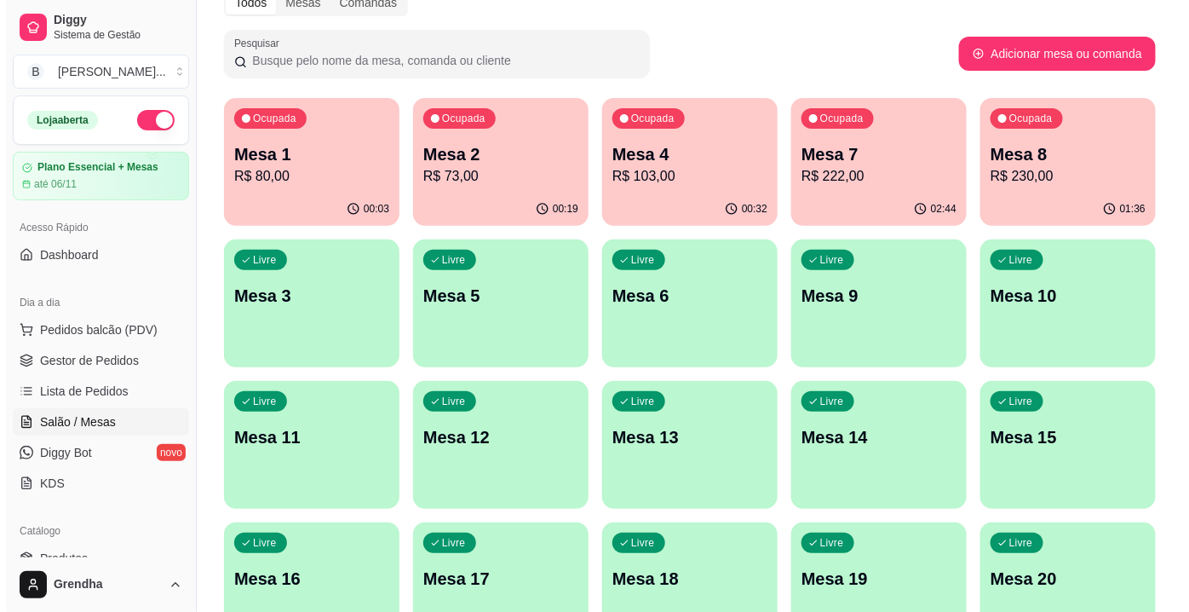
scroll to position [89, 0]
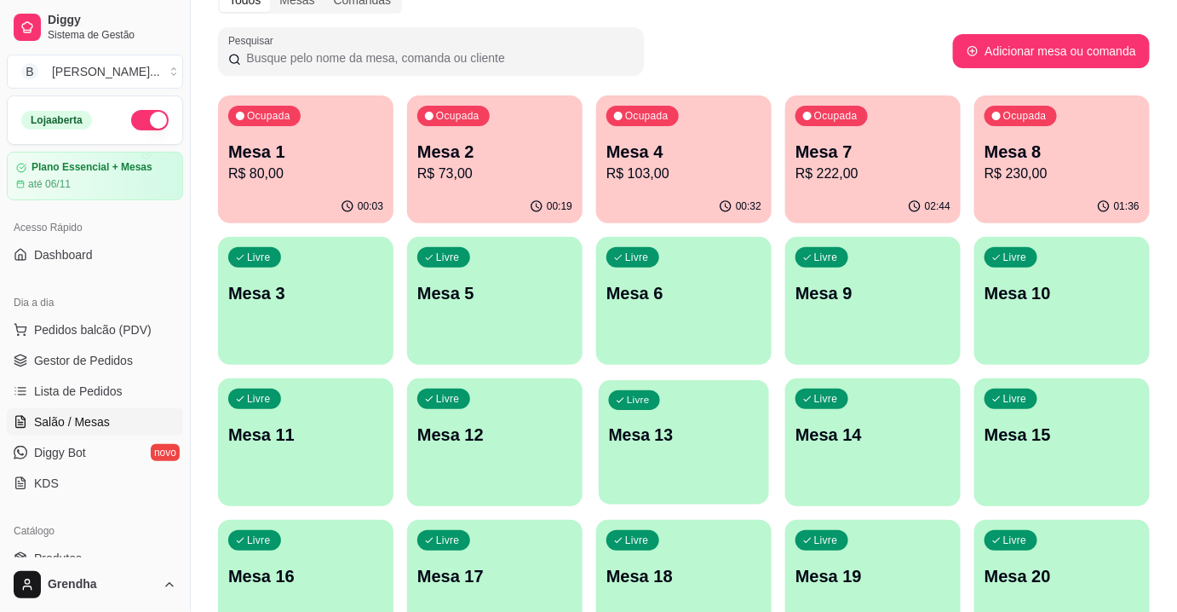
click at [642, 476] on div "Livre Mesa 13" at bounding box center [684, 432] width 170 height 104
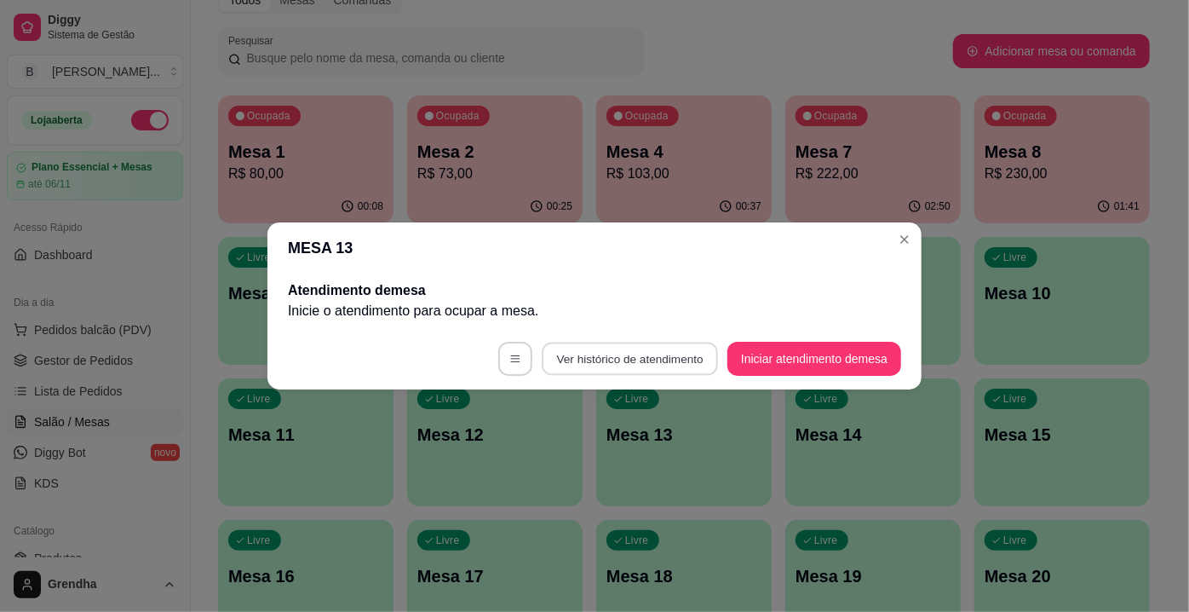
click at [622, 346] on button "Ver histórico de atendimento" at bounding box center [630, 358] width 176 height 33
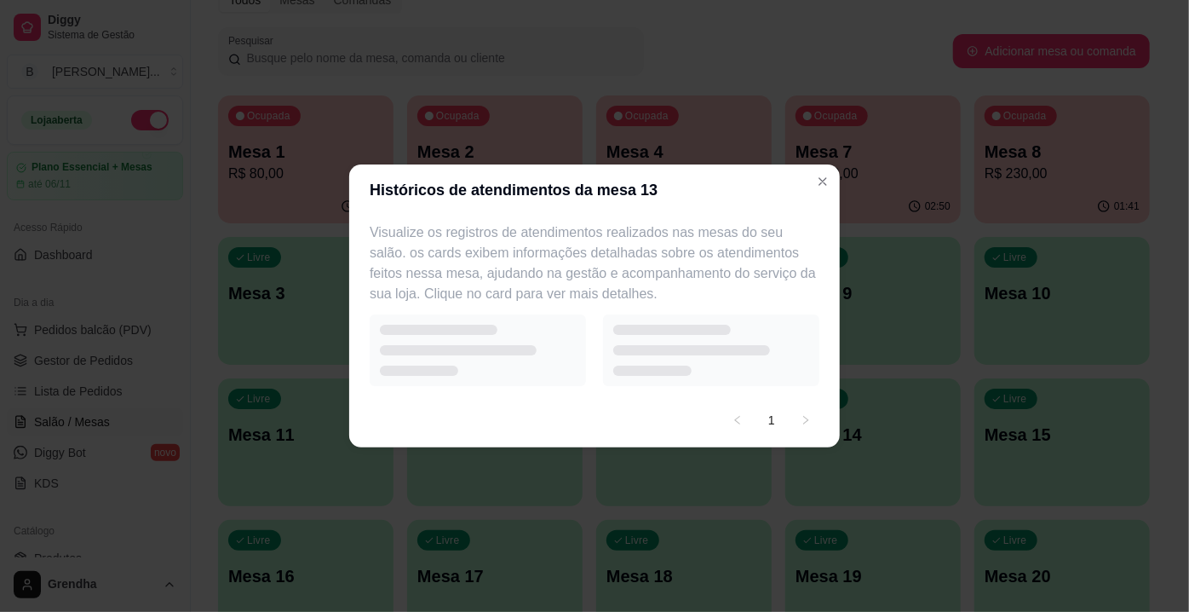
select select "7"
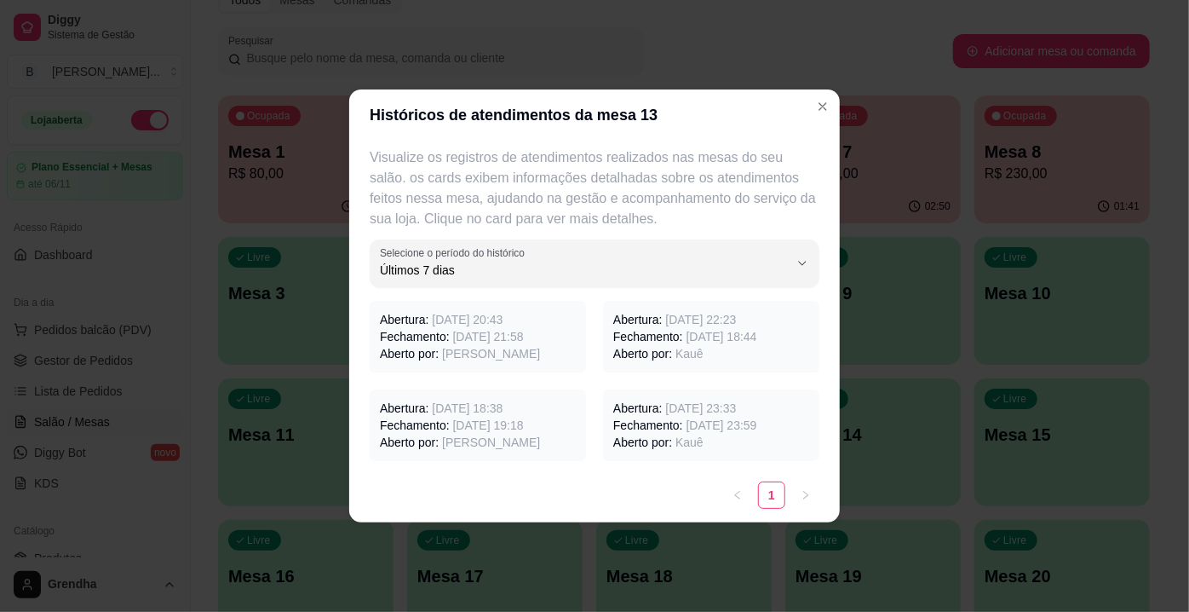
click at [503, 324] on span "12/10/2025 às 20:43" at bounding box center [467, 320] width 71 height 14
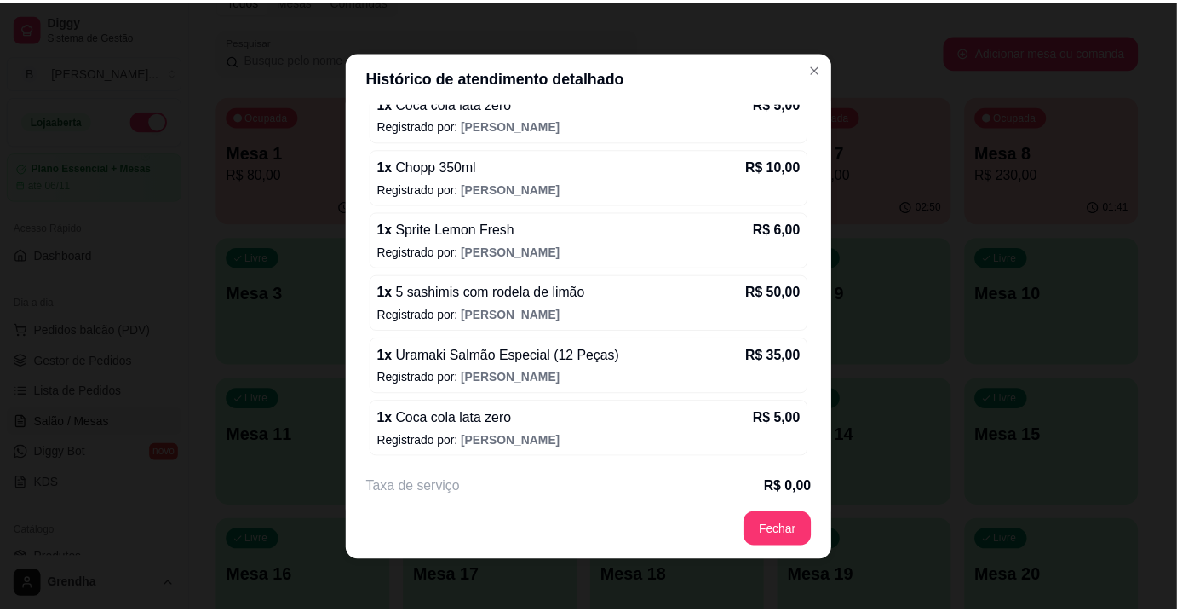
scroll to position [428, 0]
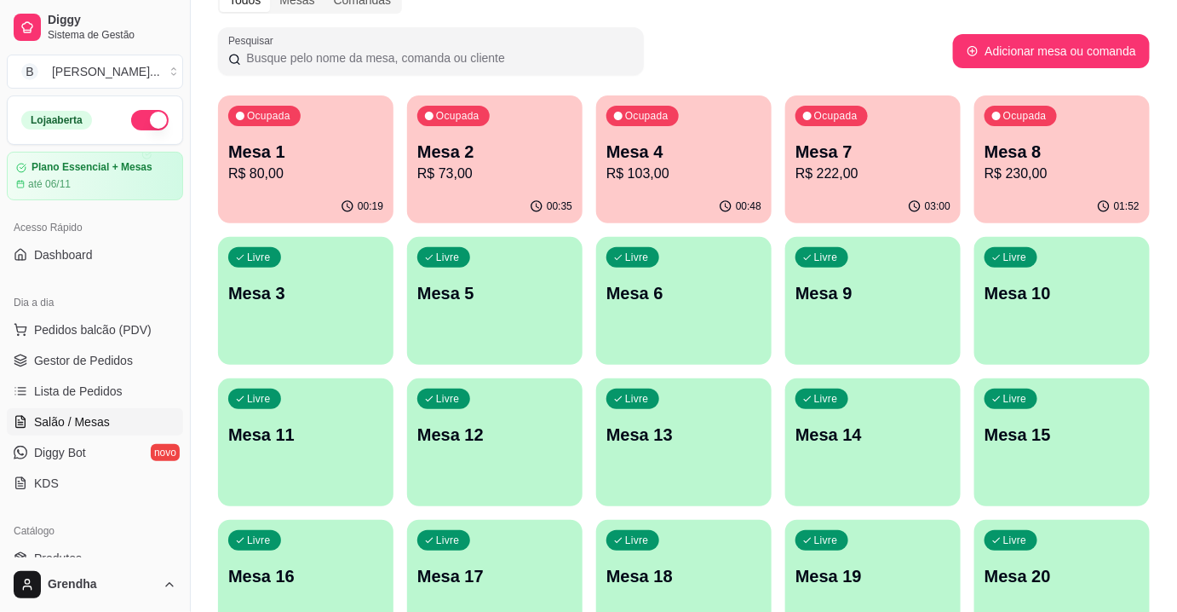
click at [846, 28] on div "Pesquisar" at bounding box center [585, 51] width 735 height 48
drag, startPoint x: 846, startPoint y: 28, endPoint x: 757, endPoint y: 46, distance: 90.4
click at [757, 46] on div "Pesquisar" at bounding box center [585, 51] width 735 height 48
click at [740, 43] on div "Pesquisar" at bounding box center [585, 51] width 735 height 48
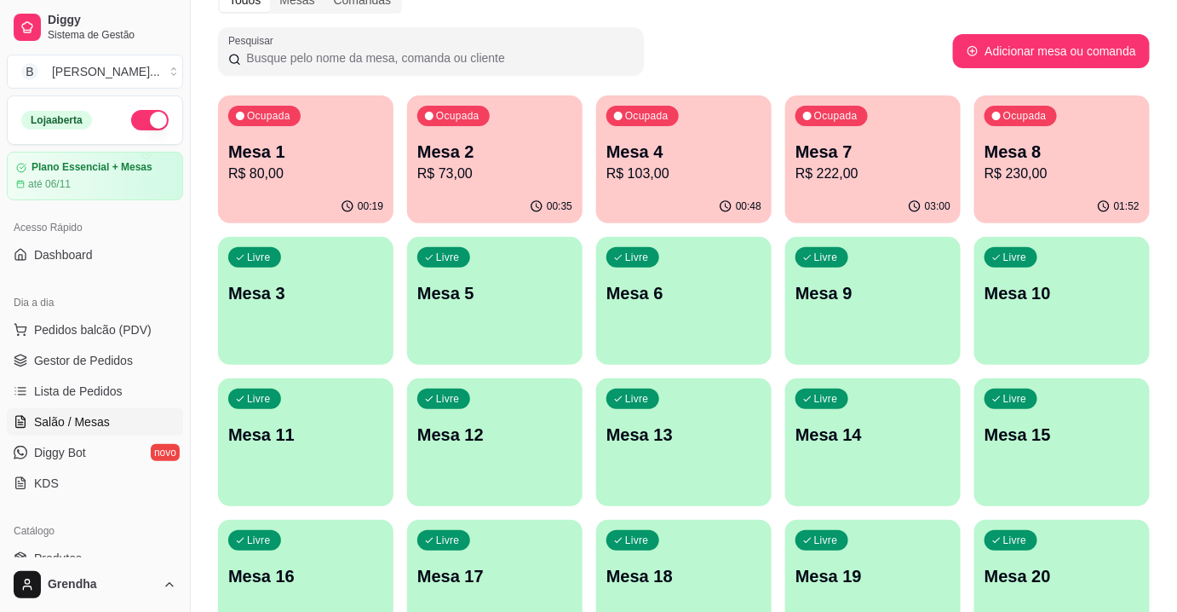
click at [744, 47] on div "Pesquisar" at bounding box center [585, 51] width 735 height 48
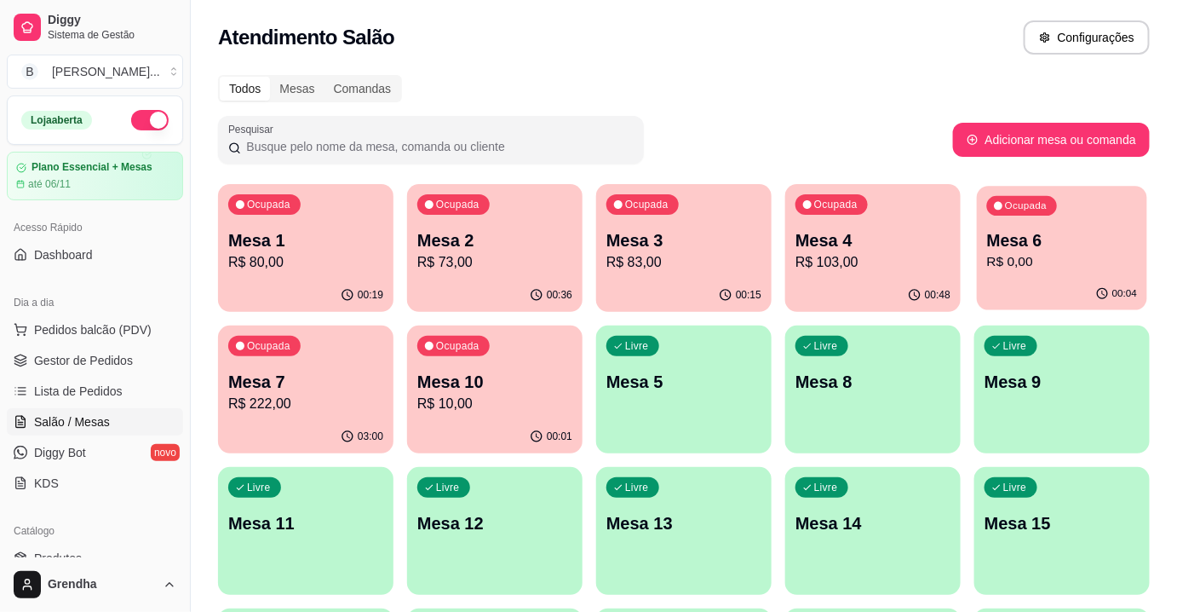
click at [1016, 233] on p "Mesa 6" at bounding box center [1062, 240] width 151 height 23
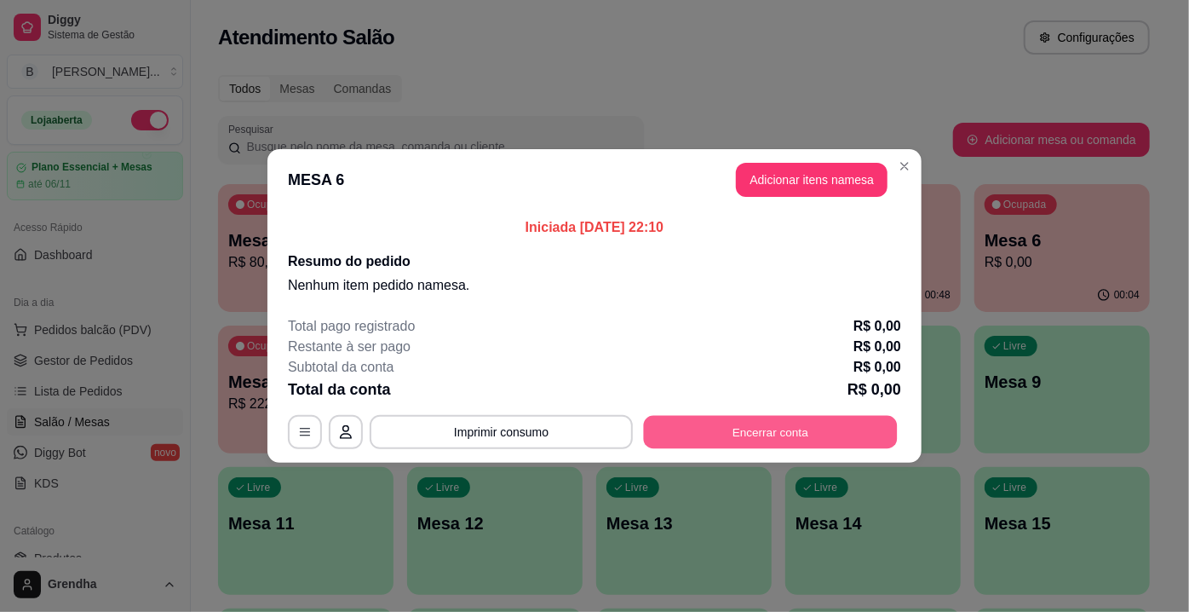
click at [739, 433] on button "Encerrar conta" at bounding box center [771, 432] width 254 height 33
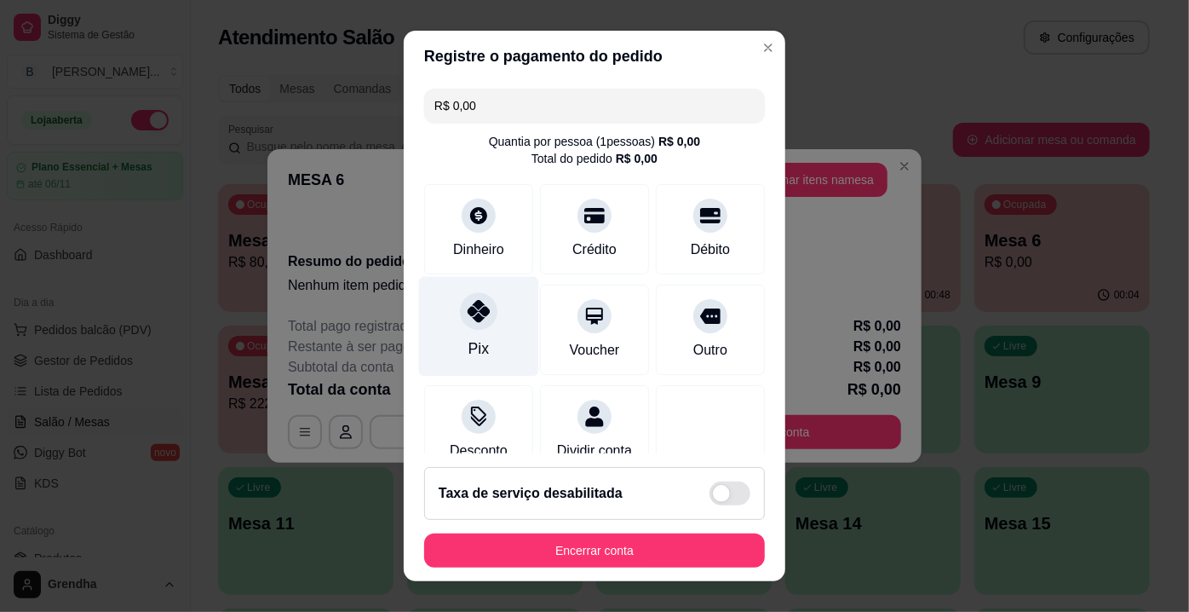
click at [458, 338] on div "Pix" at bounding box center [479, 327] width 120 height 100
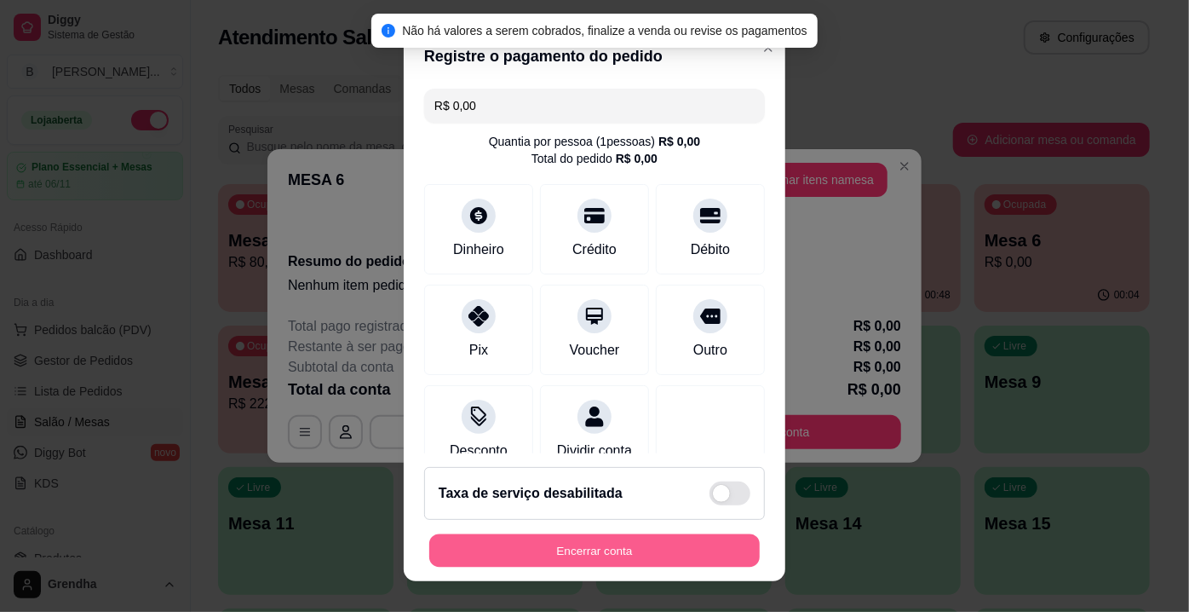
click at [531, 554] on button "Encerrar conta" at bounding box center [594, 550] width 330 height 33
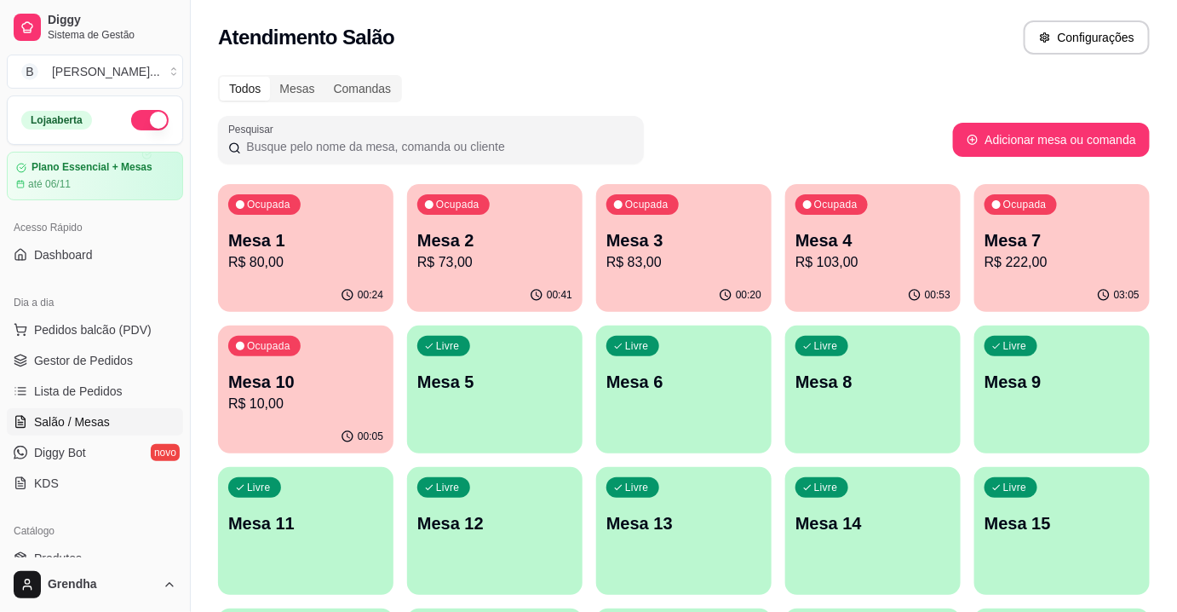
click at [646, 46] on div "Atendimento Salão Configurações" at bounding box center [684, 37] width 932 height 34
click at [618, 25] on div "Atendimento Salão Configurações" at bounding box center [684, 37] width 932 height 34
click at [605, 28] on div "Atendimento Salão Configurações" at bounding box center [684, 37] width 932 height 34
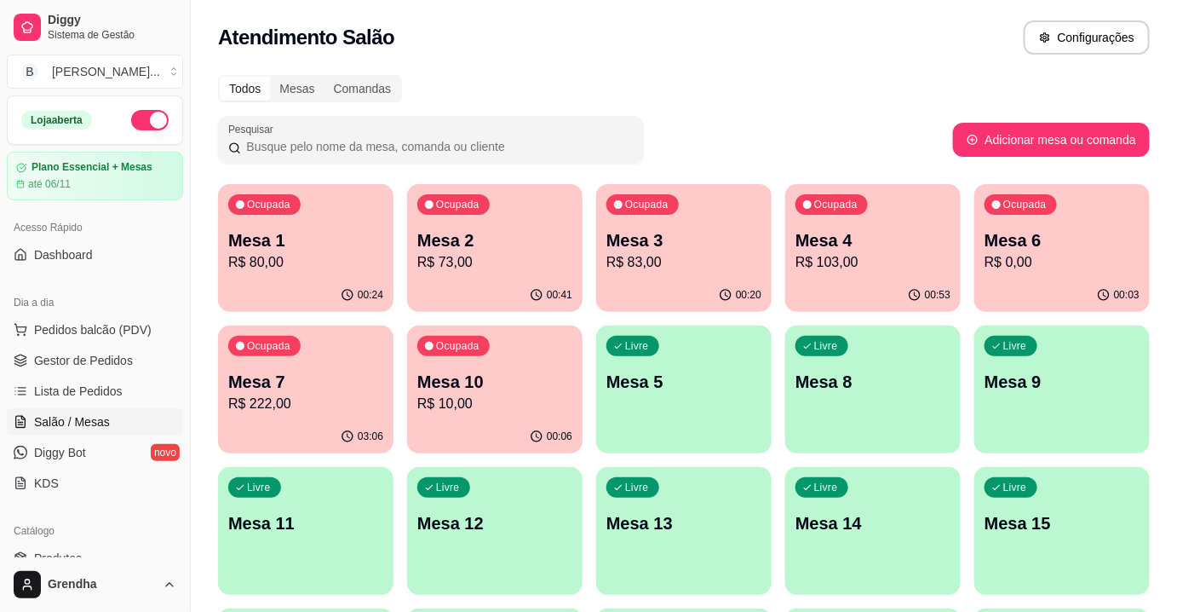
click at [632, 70] on div "Todos Mesas Comandas Pesquisar Adicionar mesa ou comanda Ocupada Mesa 1 R$ 80,0…" at bounding box center [684, 552] width 986 height 974
click at [1101, 233] on p "Mesa 6" at bounding box center [1062, 240] width 151 height 23
click at [458, 369] on div "Ocupada Mesa 10 R$ 10,00" at bounding box center [495, 373] width 170 height 92
click at [840, 509] on div "Livre Mesa 14" at bounding box center [873, 520] width 170 height 104
